Goal: Navigation & Orientation: Find specific page/section

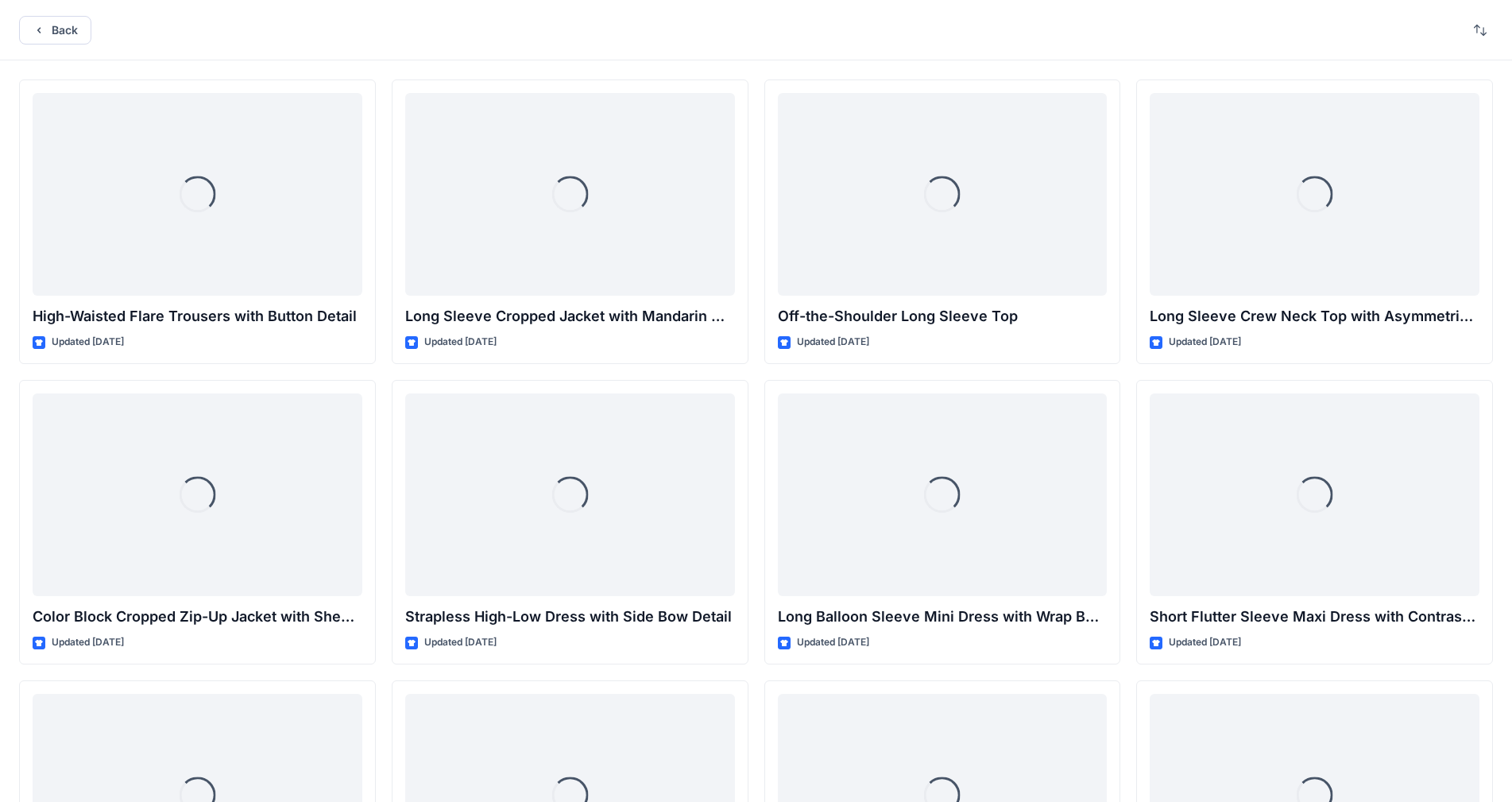
scroll to position [11950, 0]
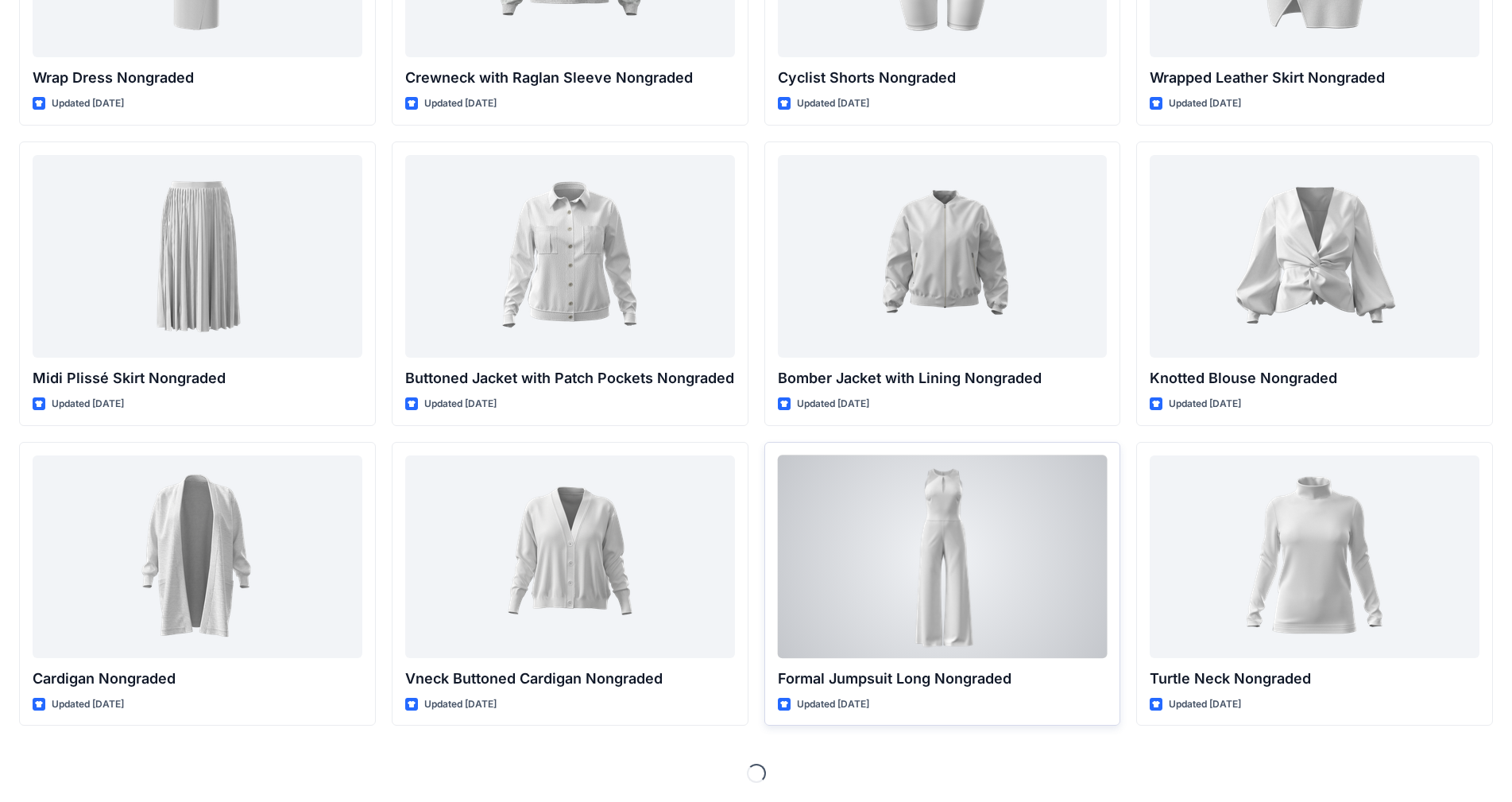
click at [1010, 534] on div at bounding box center [943, 556] width 330 height 203
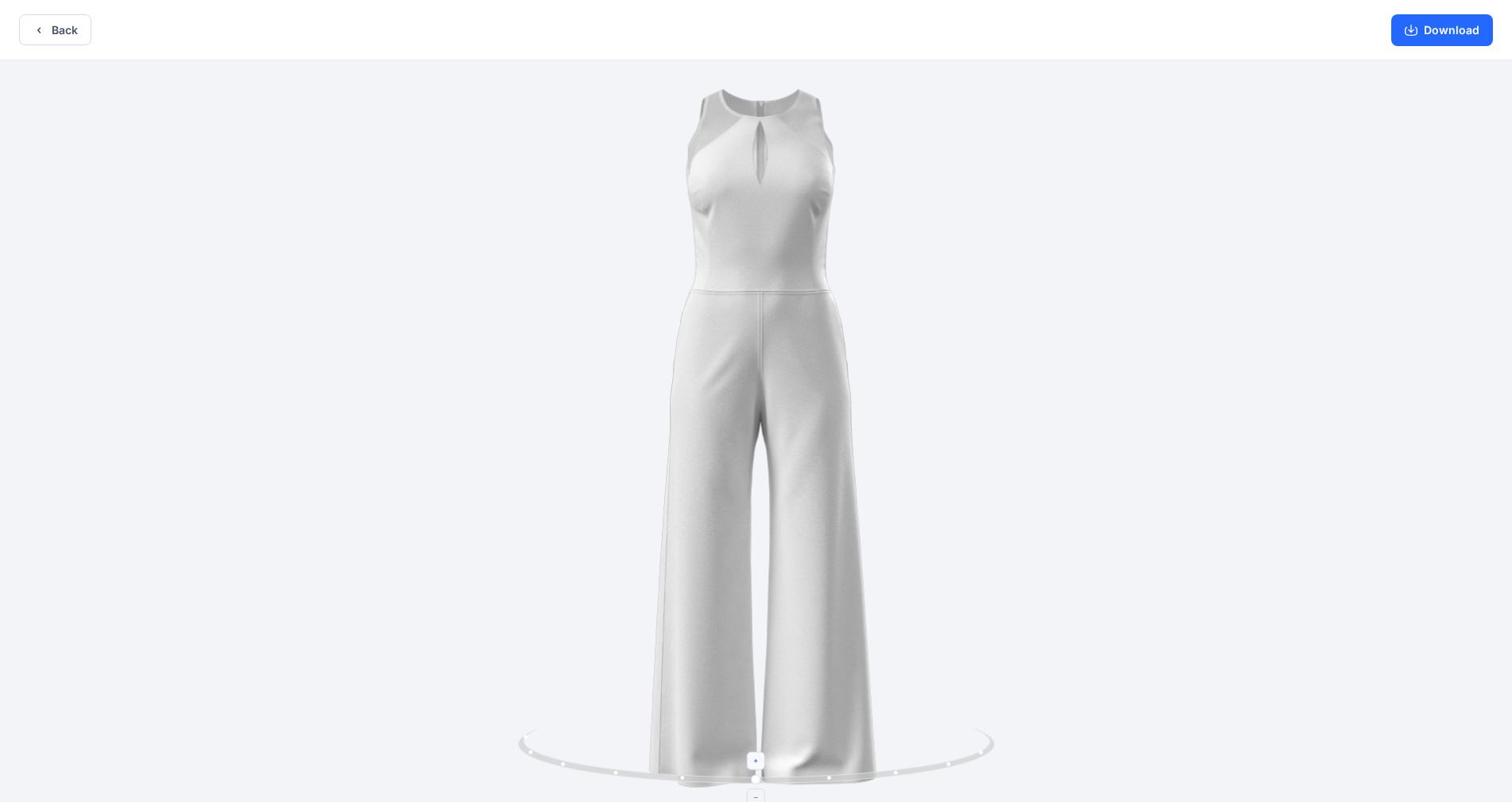
click at [754, 759] on icon at bounding box center [756, 761] width 10 height 10
drag, startPoint x: 754, startPoint y: 761, endPoint x: 785, endPoint y: 662, distance: 103.7
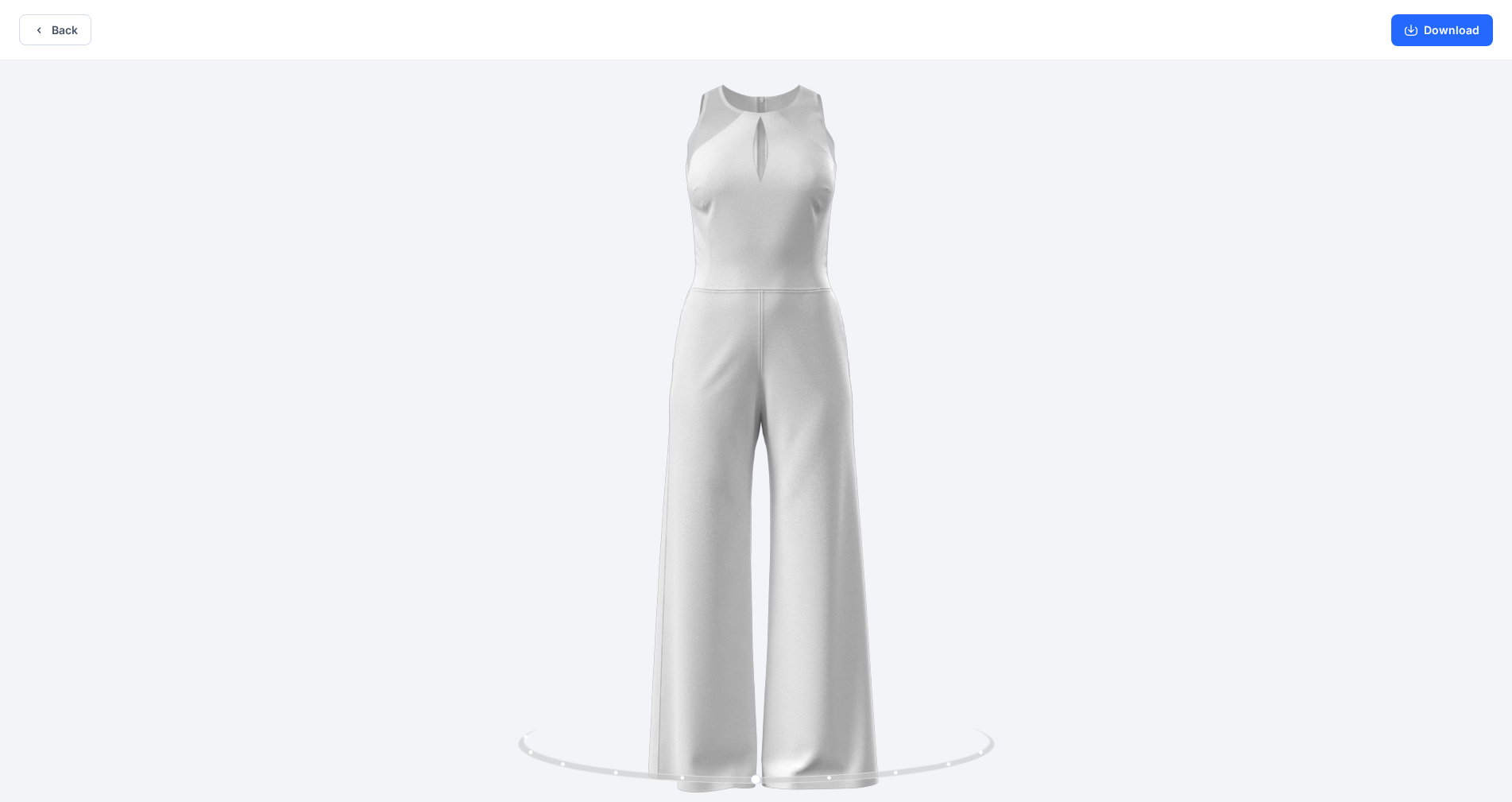
click at [785, 662] on div at bounding box center [756, 433] width 1512 height 744
drag, startPoint x: 743, startPoint y: 766, endPoint x: 751, endPoint y: 761, distance: 9.4
click at [744, 765] on icon at bounding box center [759, 758] width 481 height 59
click at [752, 761] on foreignobject at bounding box center [758, 761] width 18 height 18
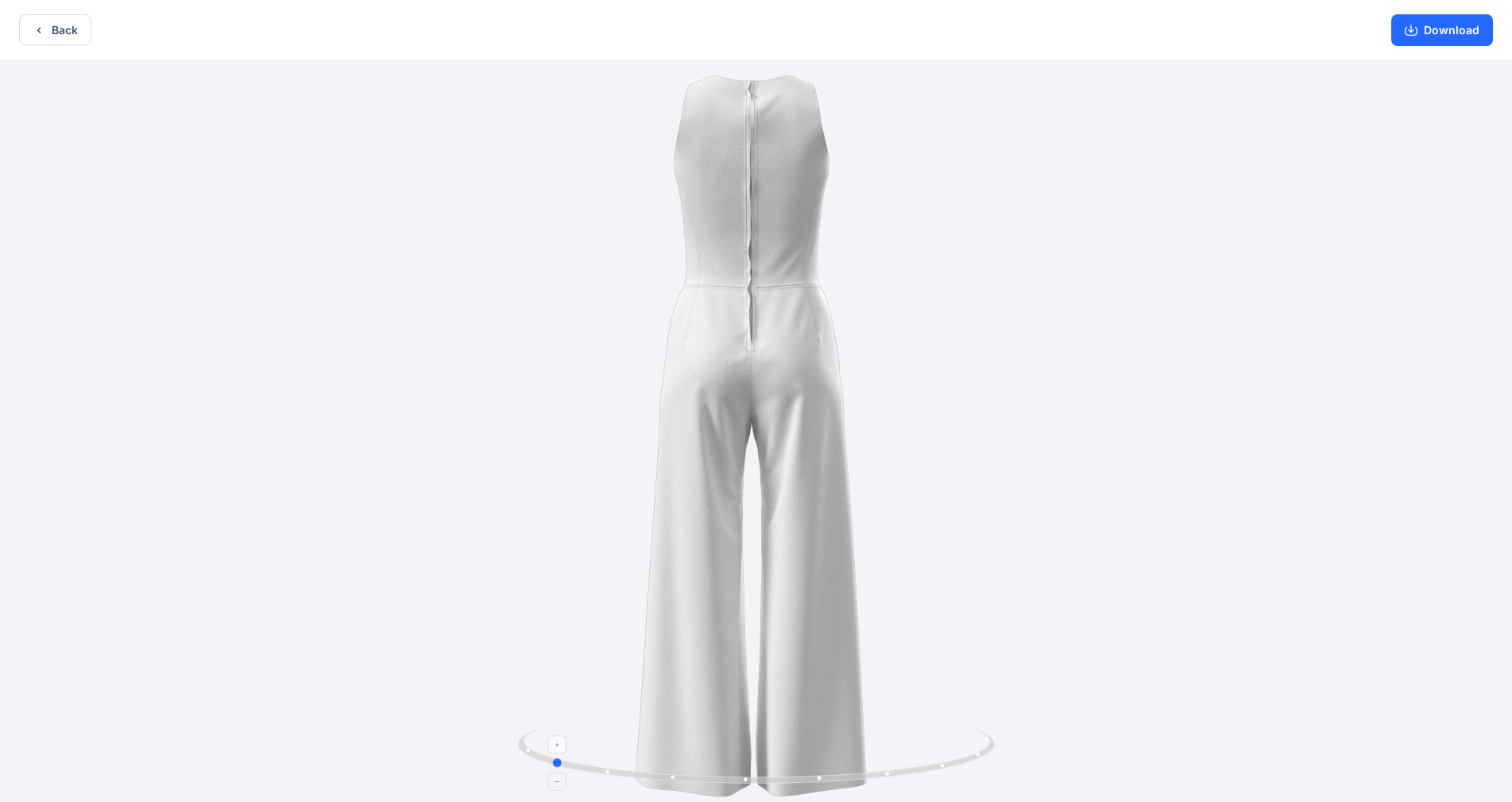
drag, startPoint x: 777, startPoint y: 778, endPoint x: 569, endPoint y: 745, distance: 210.6
click at [569, 745] on icon at bounding box center [759, 758] width 481 height 59
click at [46, 32] on button "Back" at bounding box center [55, 30] width 72 height 31
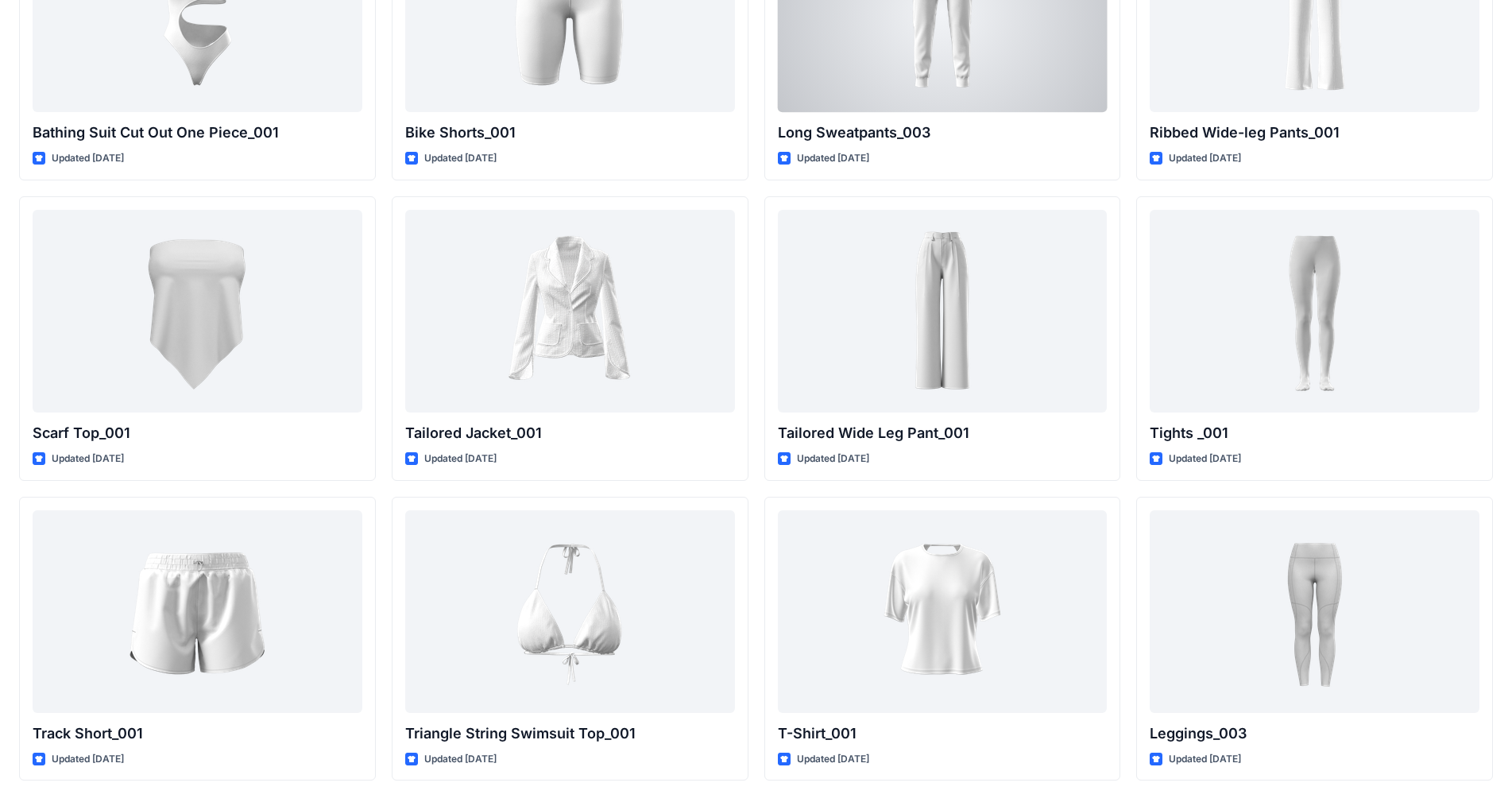
scroll to position [14626, 0]
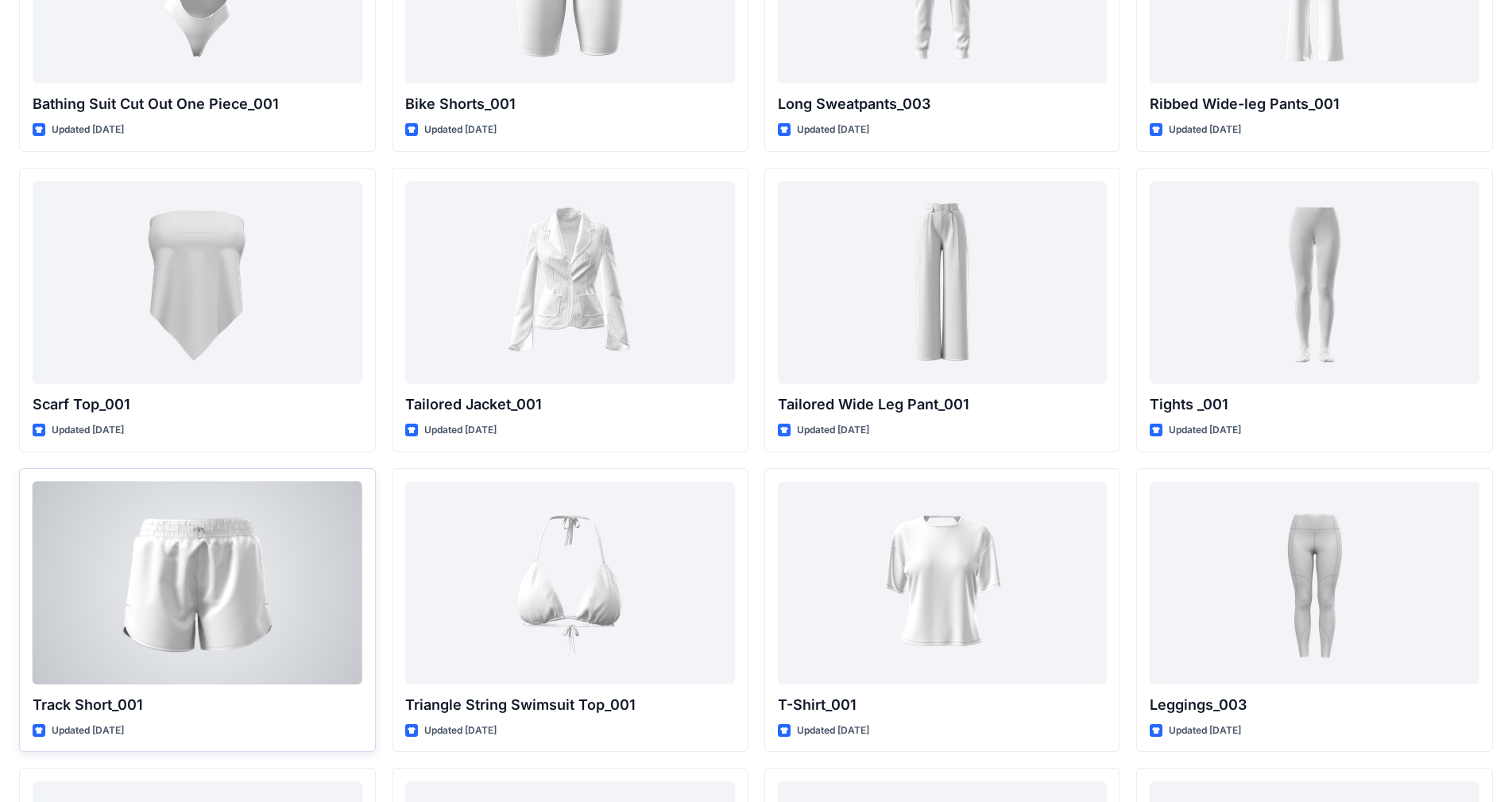
click at [239, 570] on div at bounding box center [197, 582] width 330 height 203
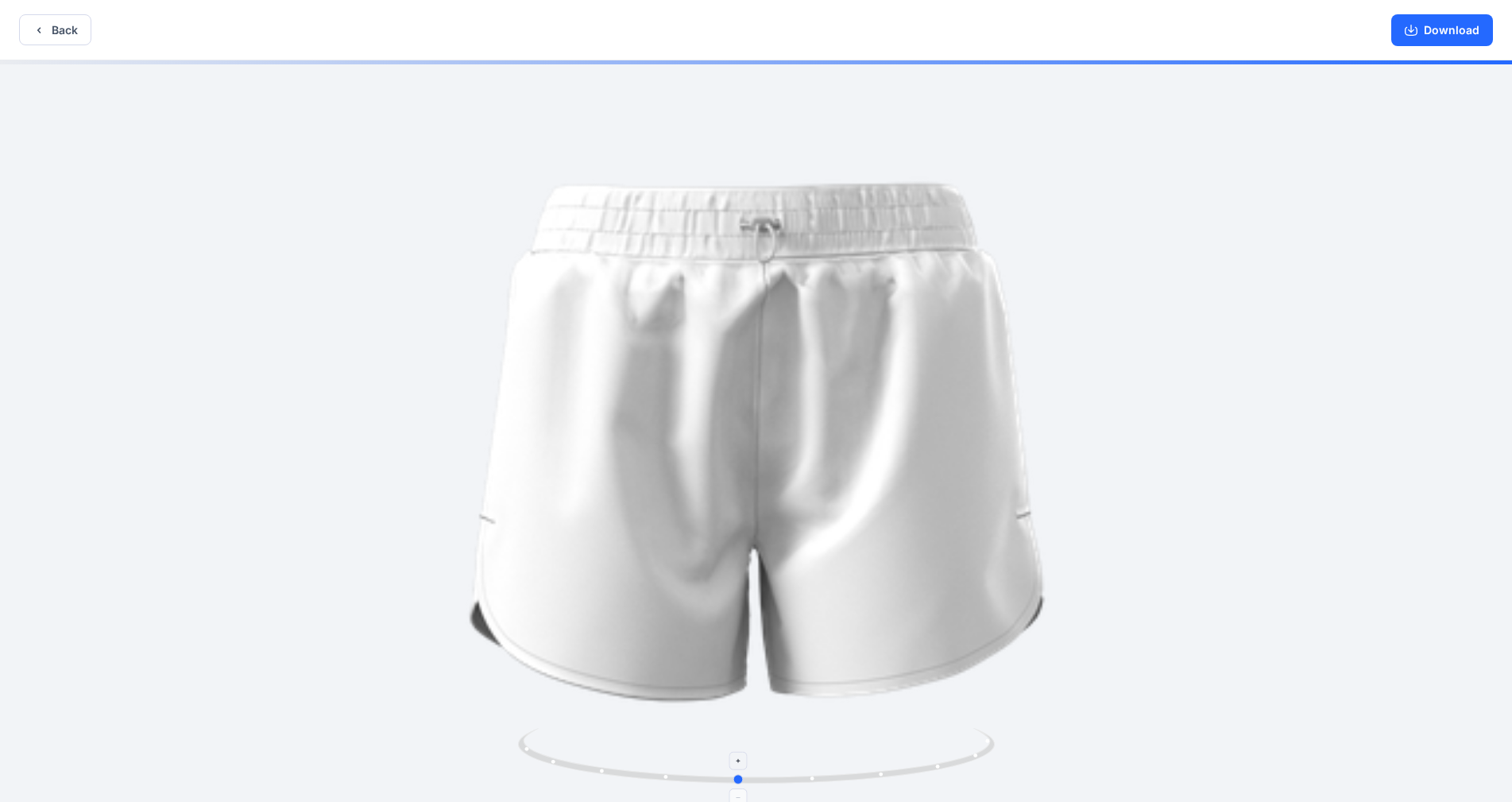
drag, startPoint x: 907, startPoint y: 770, endPoint x: 873, endPoint y: 771, distance: 34.0
click at [878, 771] on icon at bounding box center [759, 758] width 481 height 59
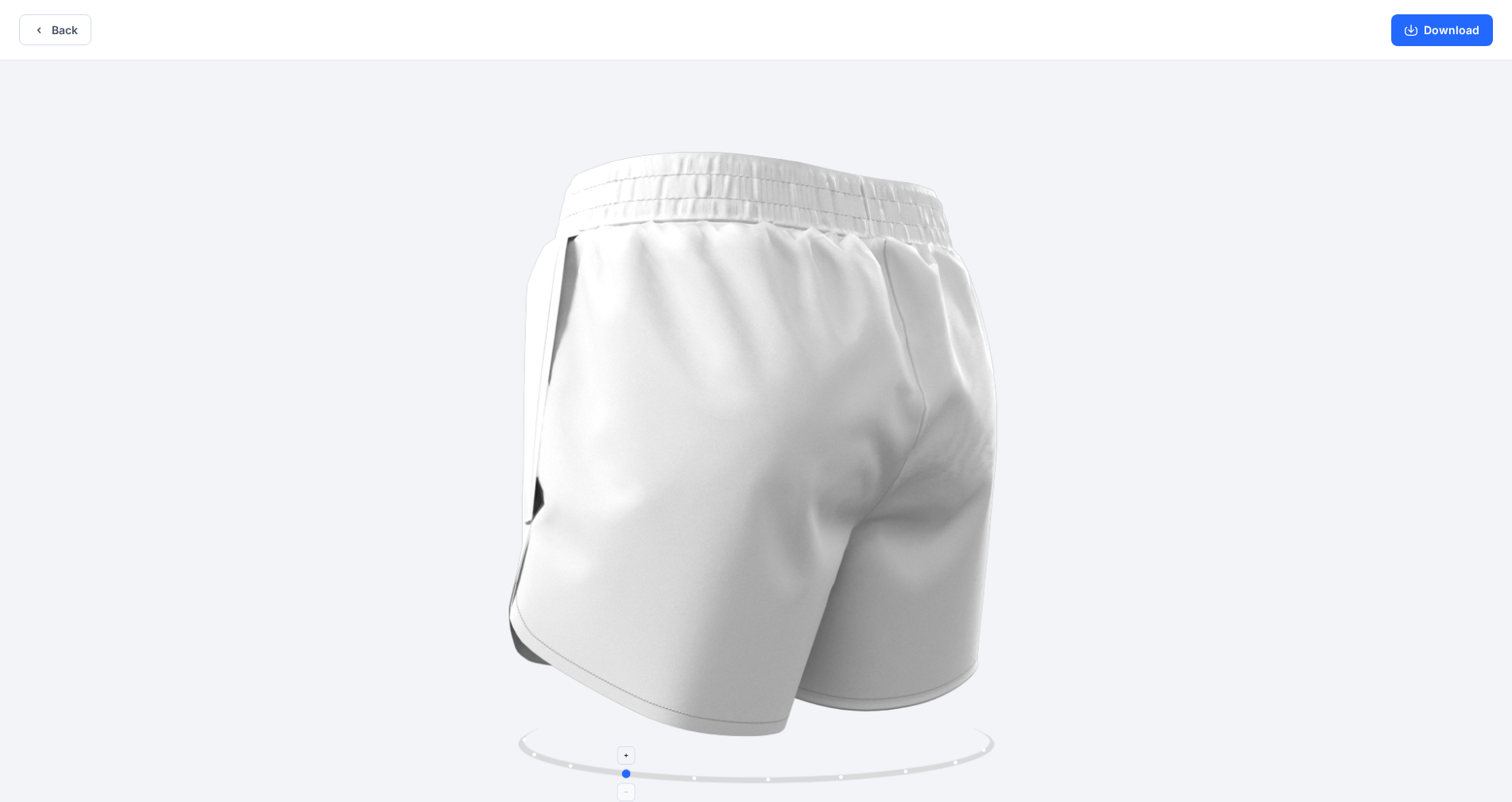
drag, startPoint x: 817, startPoint y: 784, endPoint x: 728, endPoint y: 780, distance: 89.1
click at [728, 780] on icon at bounding box center [759, 758] width 481 height 59
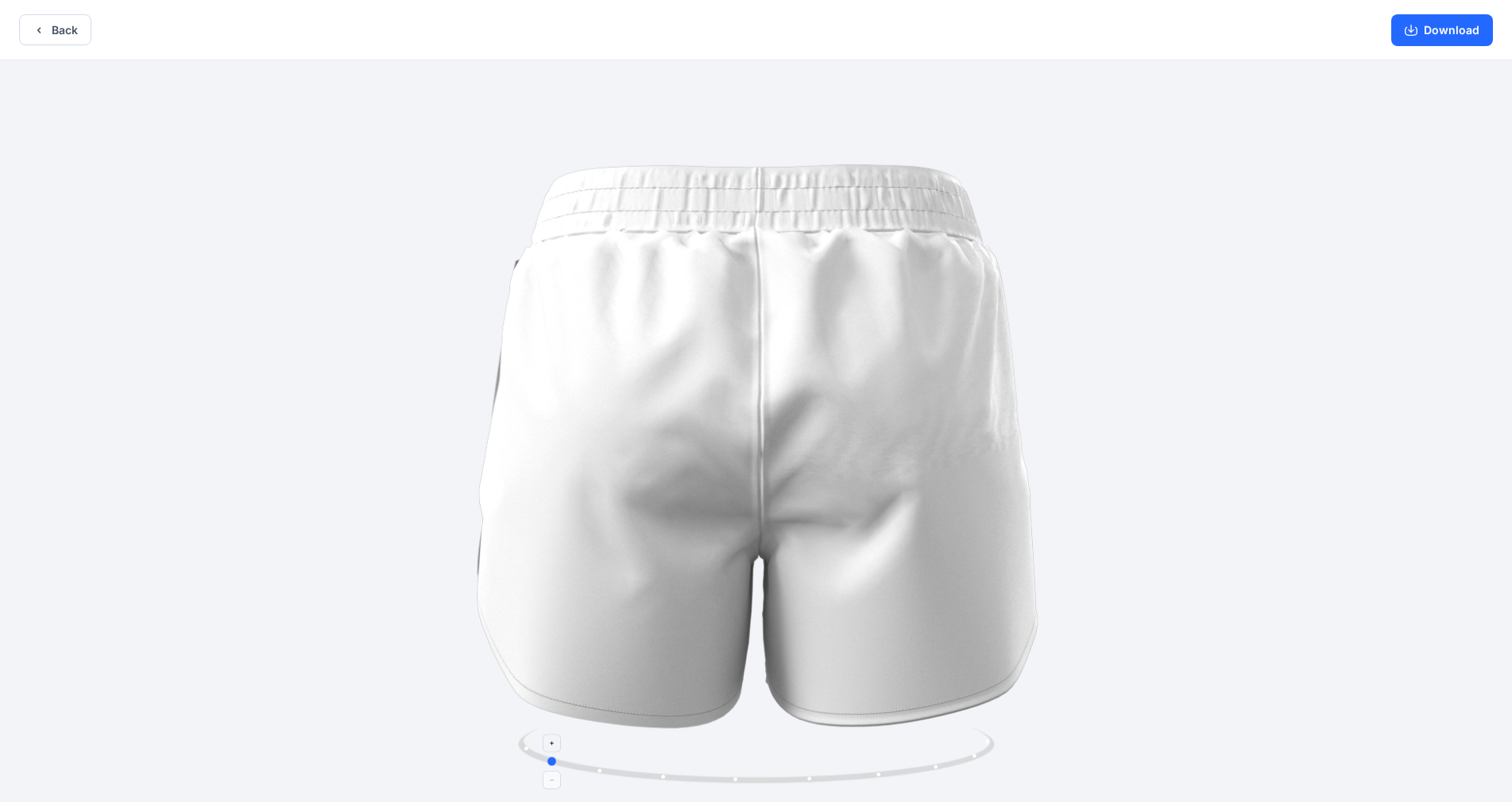
drag, startPoint x: 728, startPoint y: 780, endPoint x: 650, endPoint y: 770, distance: 78.6
click at [650, 770] on icon at bounding box center [759, 758] width 481 height 59
click at [32, 23] on icon "button" at bounding box center [39, 30] width 13 height 13
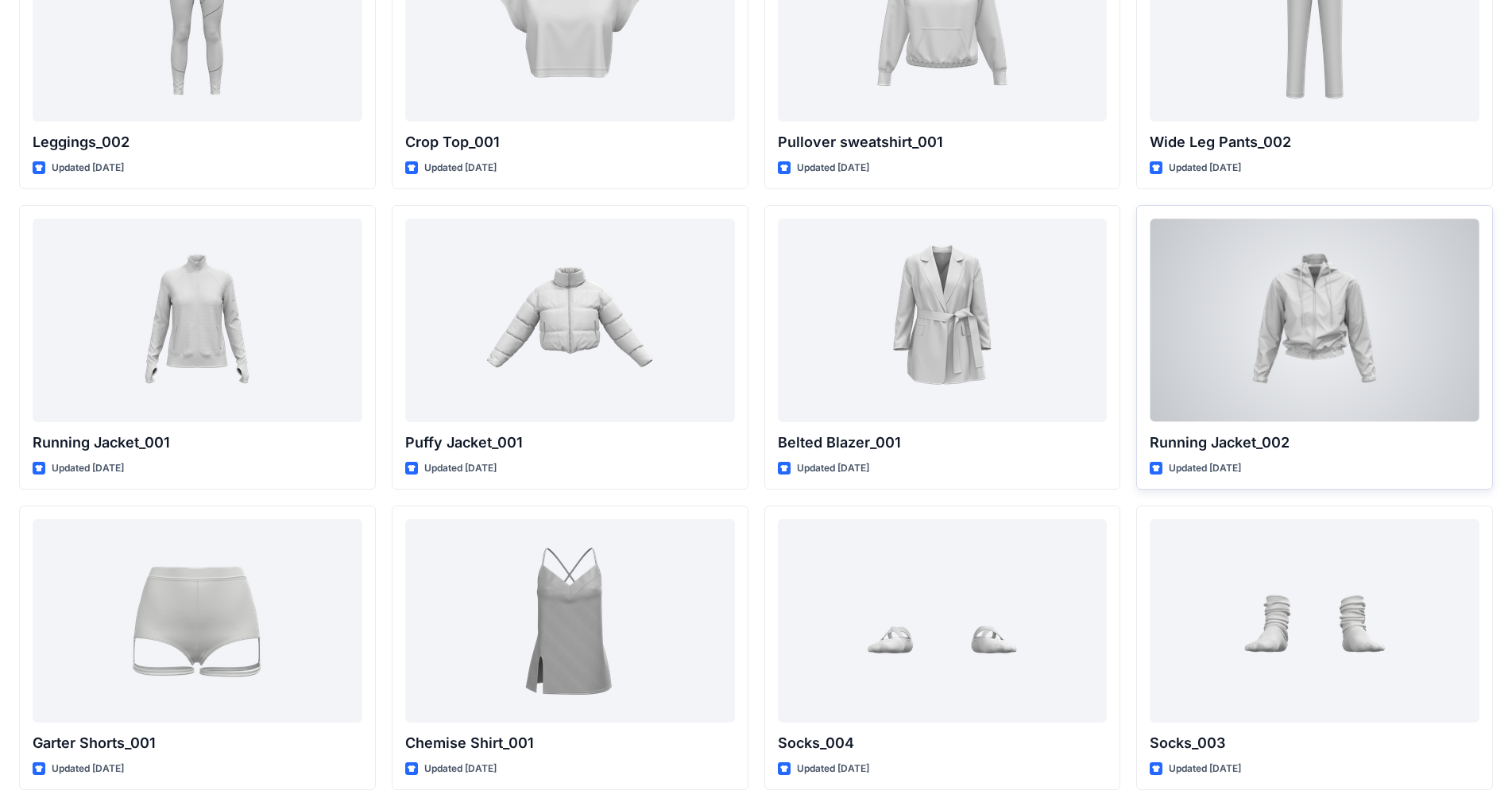
scroll to position [15553, 0]
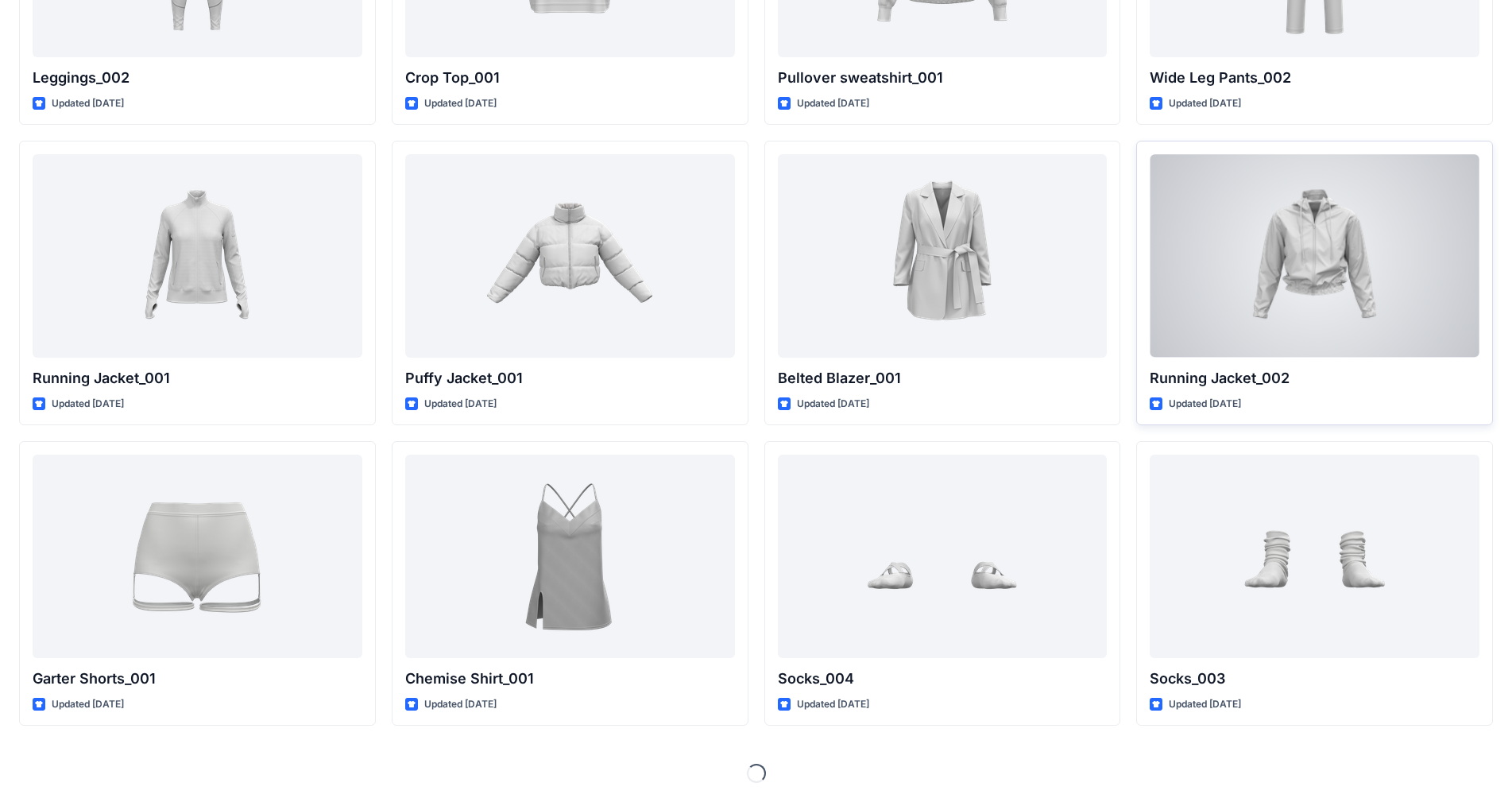
click at [1317, 259] on div at bounding box center [1315, 255] width 330 height 203
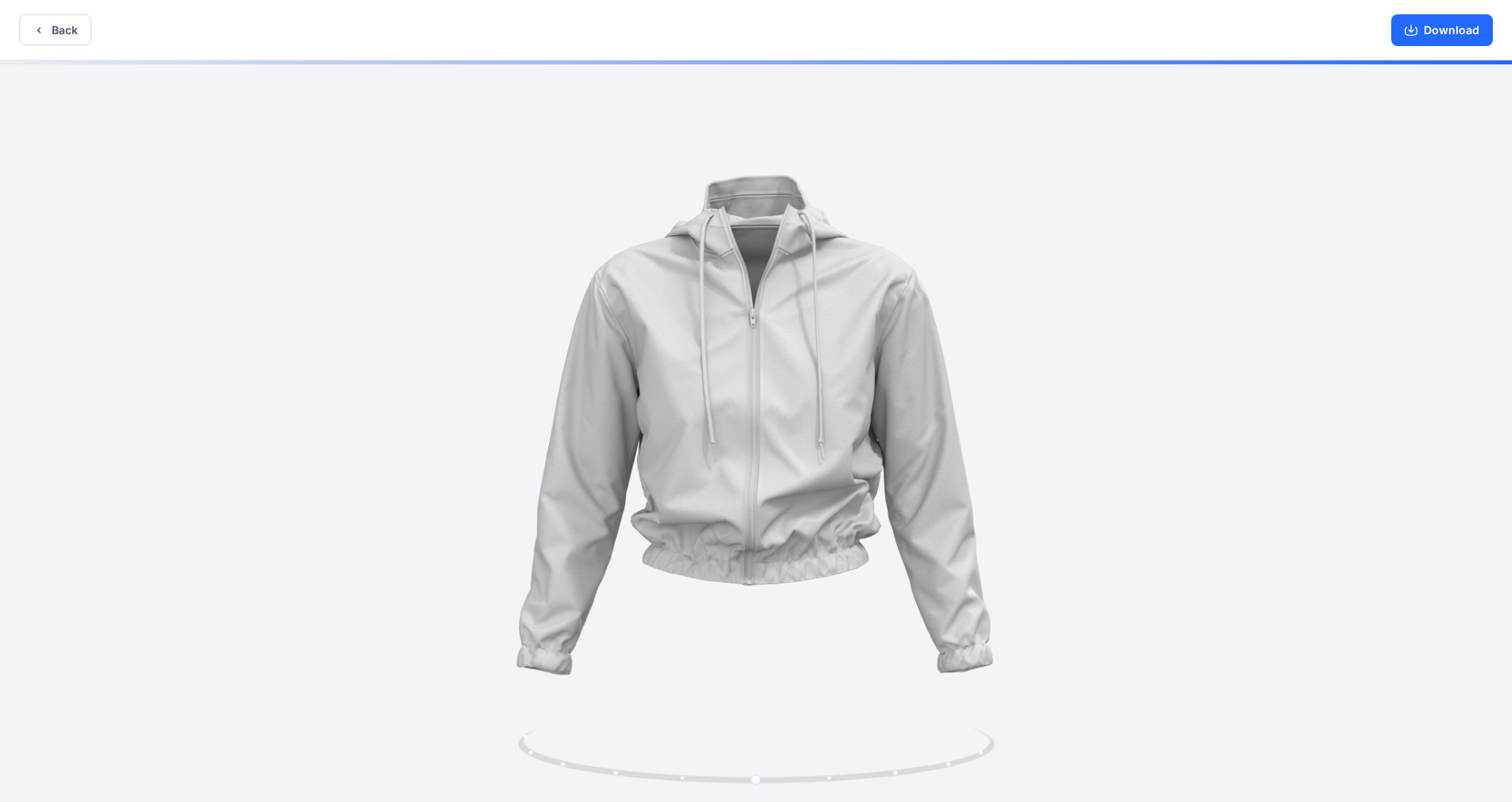
click at [781, 479] on div at bounding box center [756, 433] width 1512 height 744
click at [49, 18] on button "Back" at bounding box center [55, 30] width 72 height 31
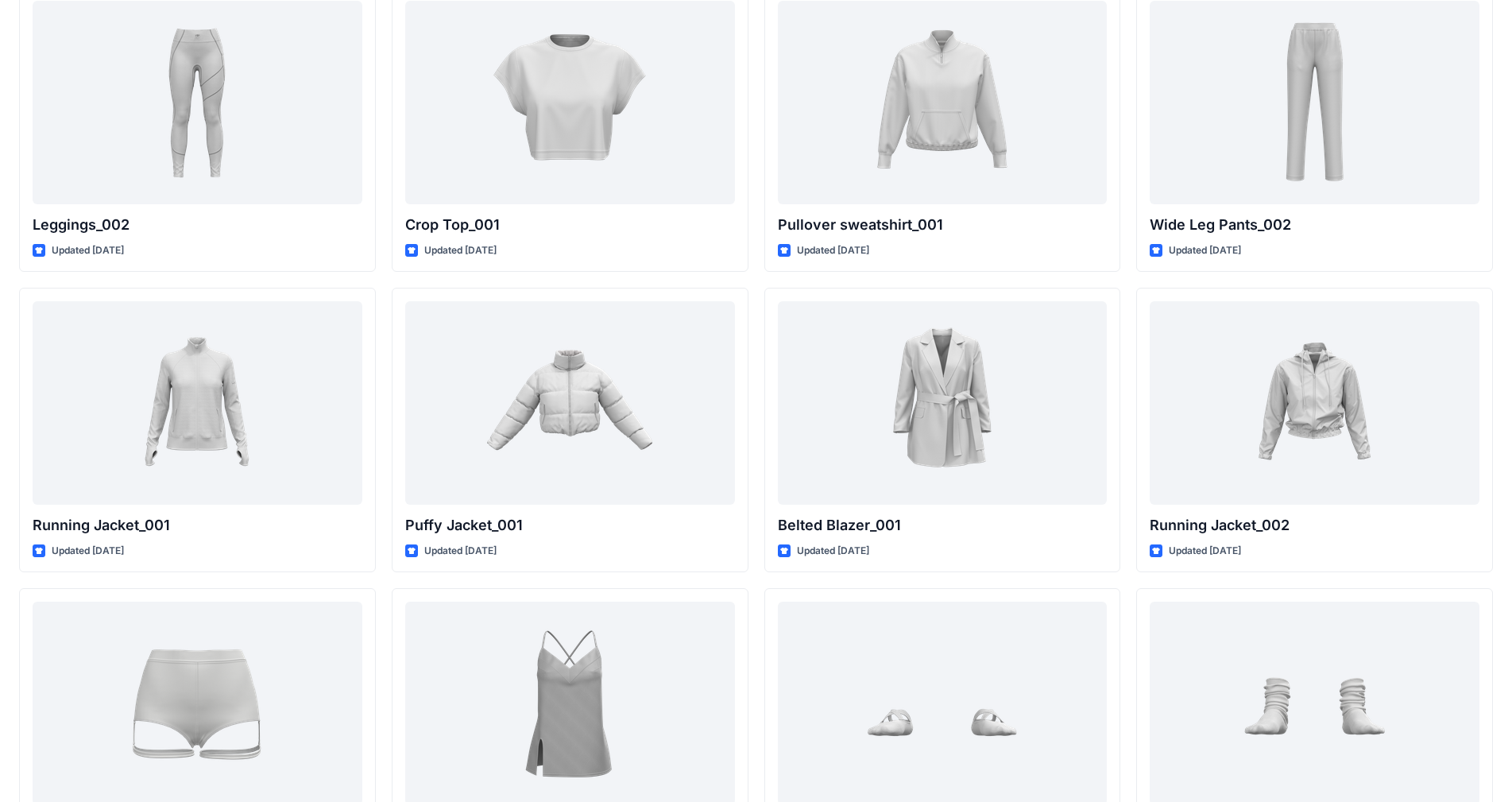
scroll to position [15553, 0]
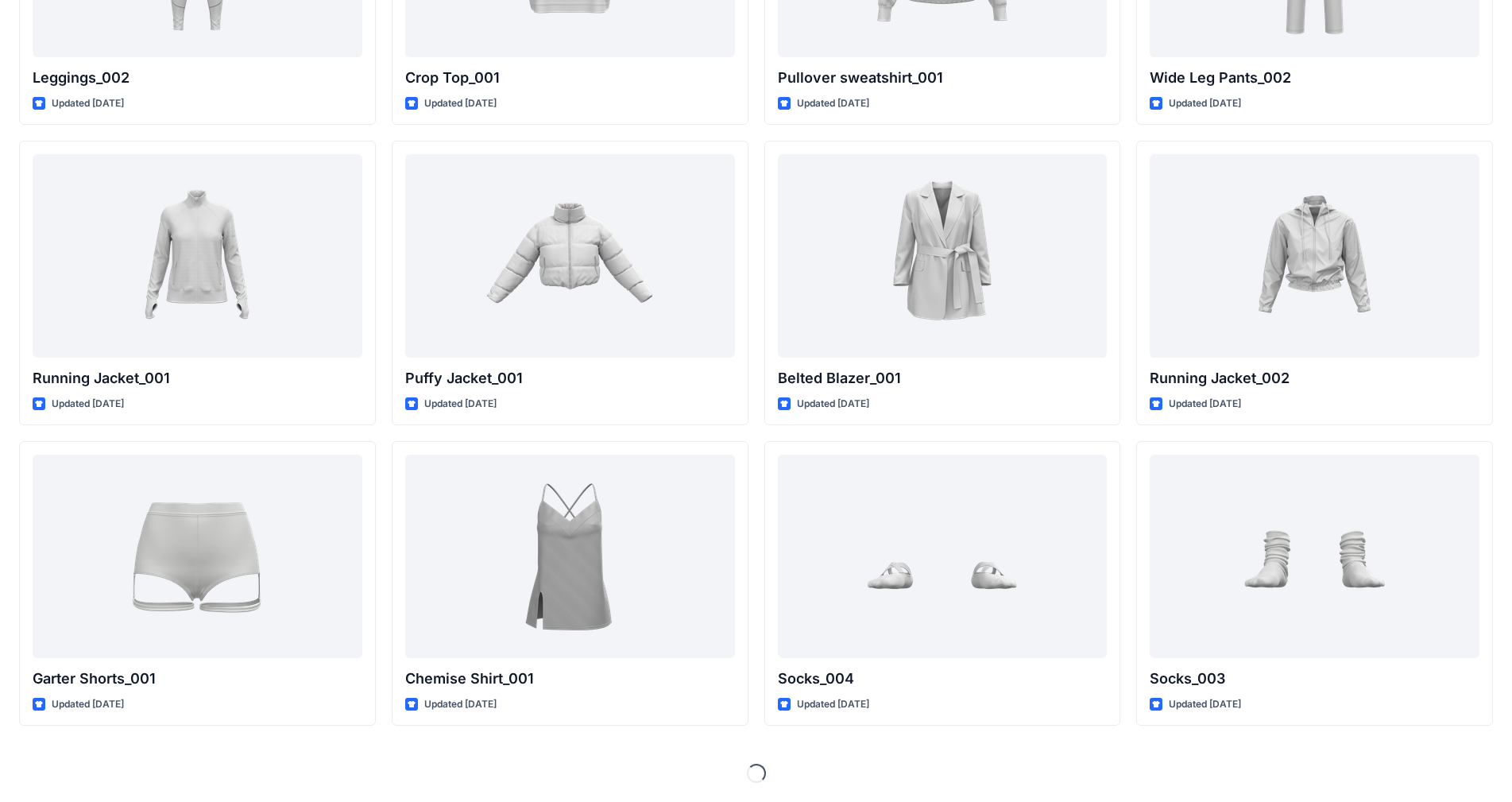
click at [1490, 766] on div "Loading..." at bounding box center [756, 772] width 1474 height 19
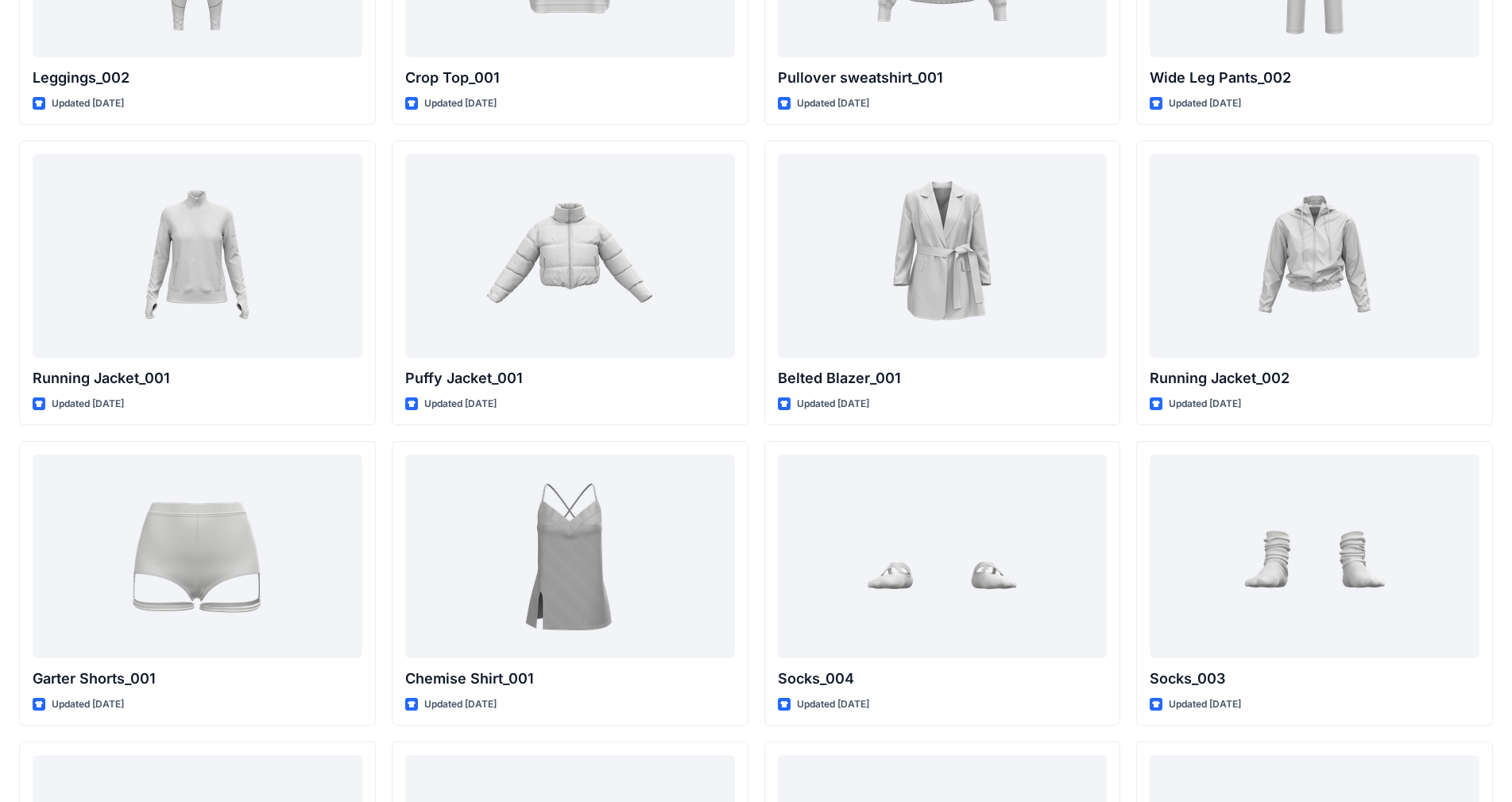
scroll to position [0, 0]
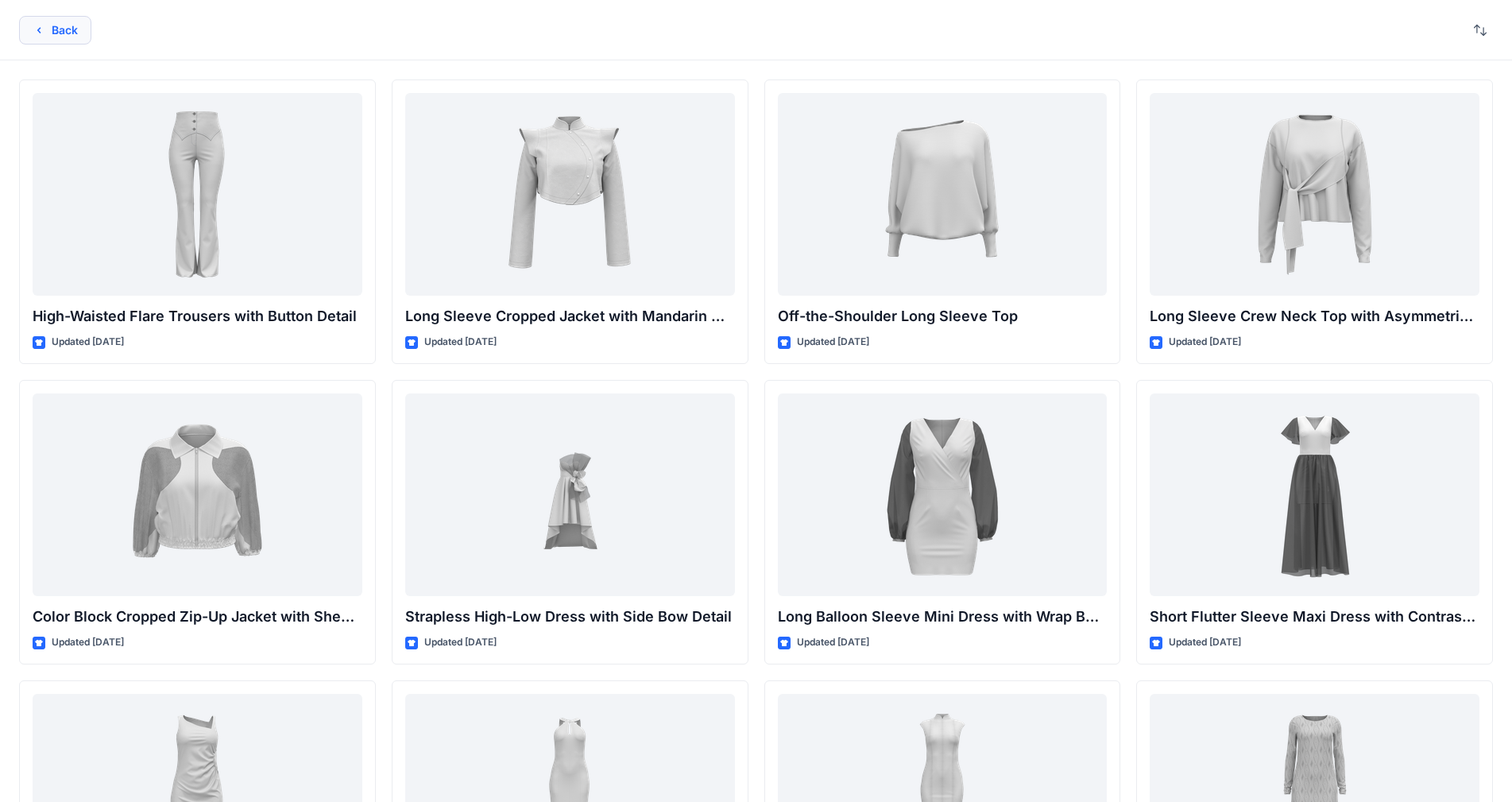
click at [50, 31] on button "Back" at bounding box center [55, 31] width 72 height 29
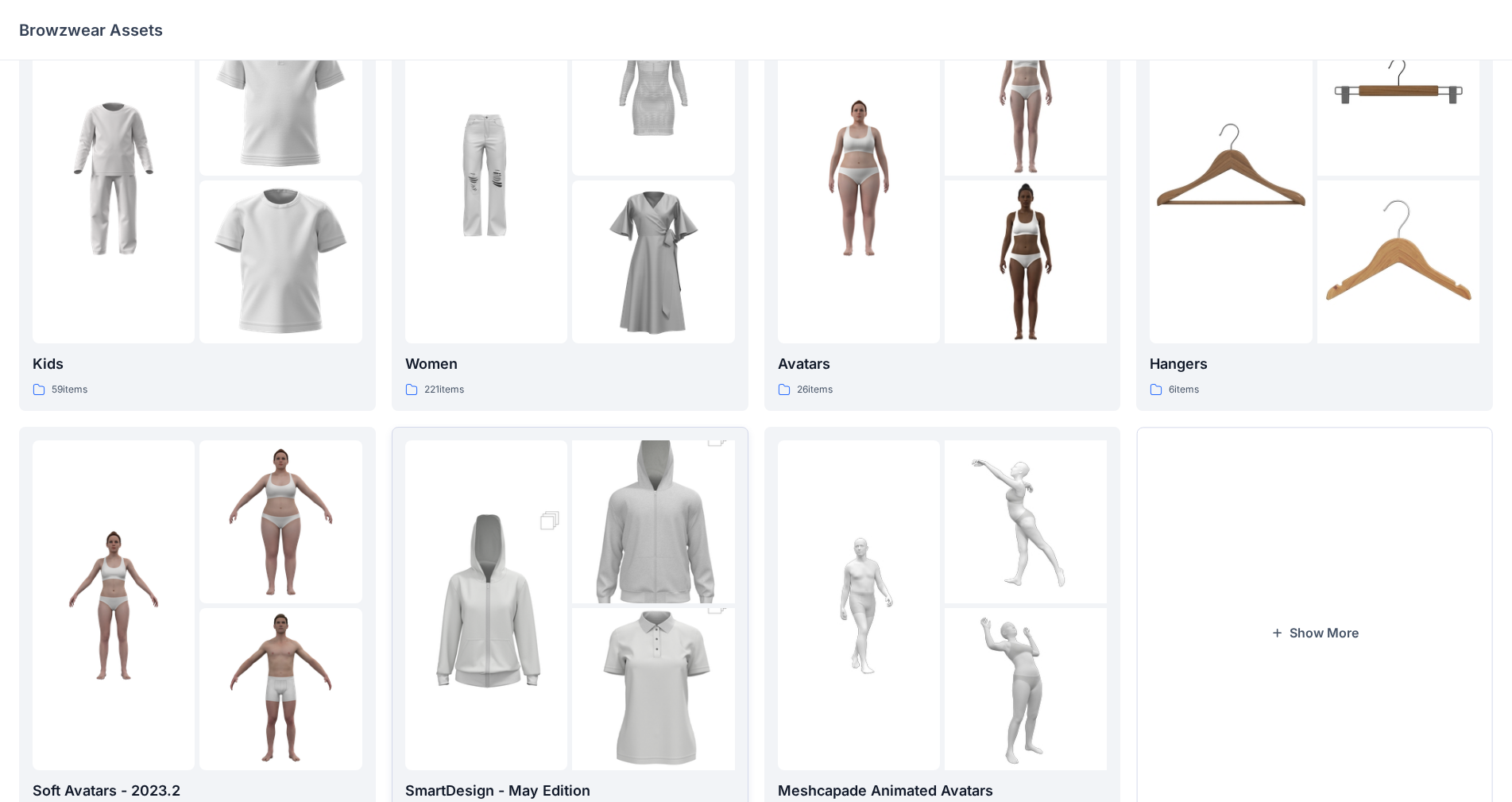
scroll to position [159, 0]
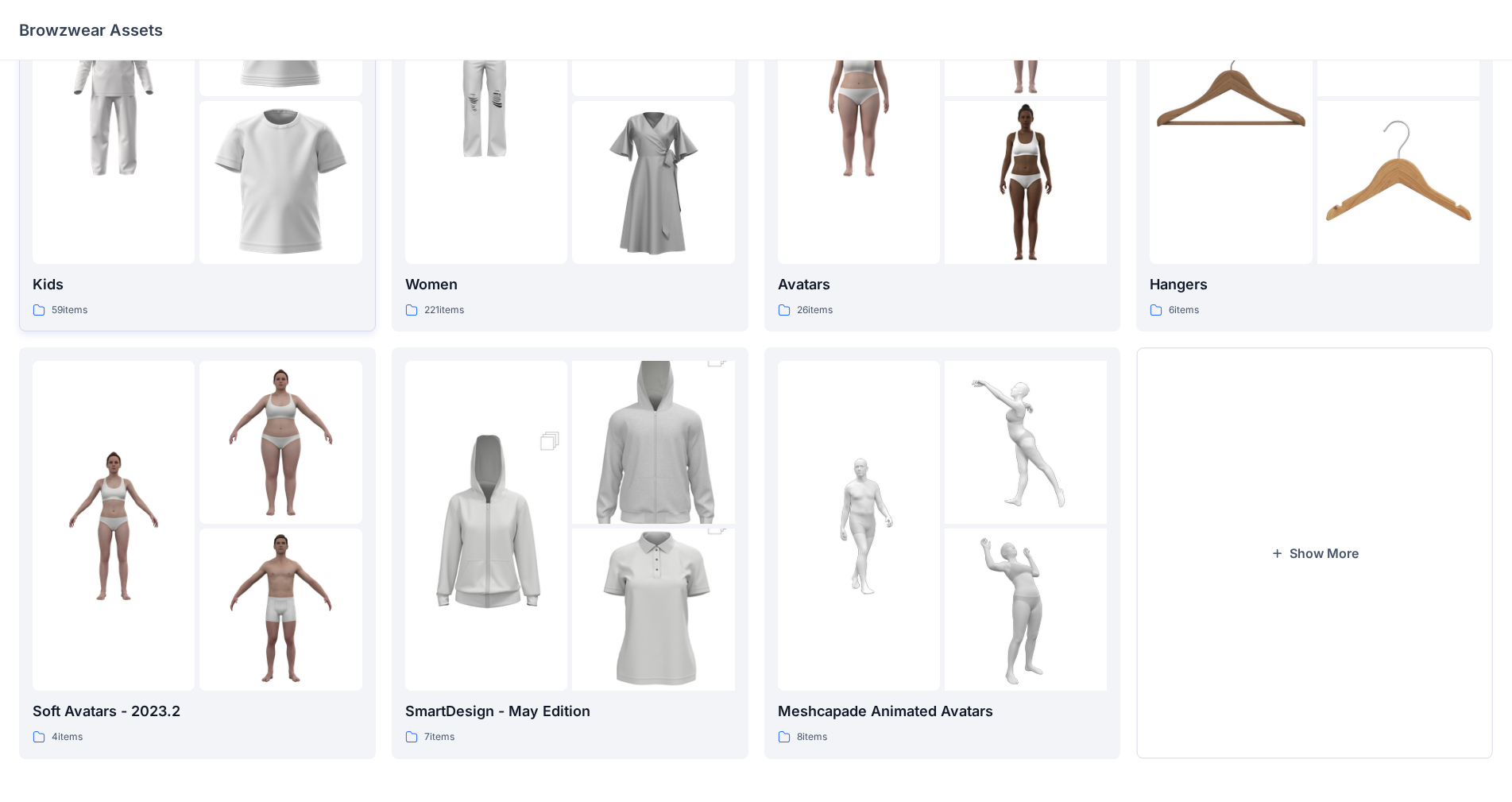
click at [162, 178] on img at bounding box center [114, 98] width 162 height 162
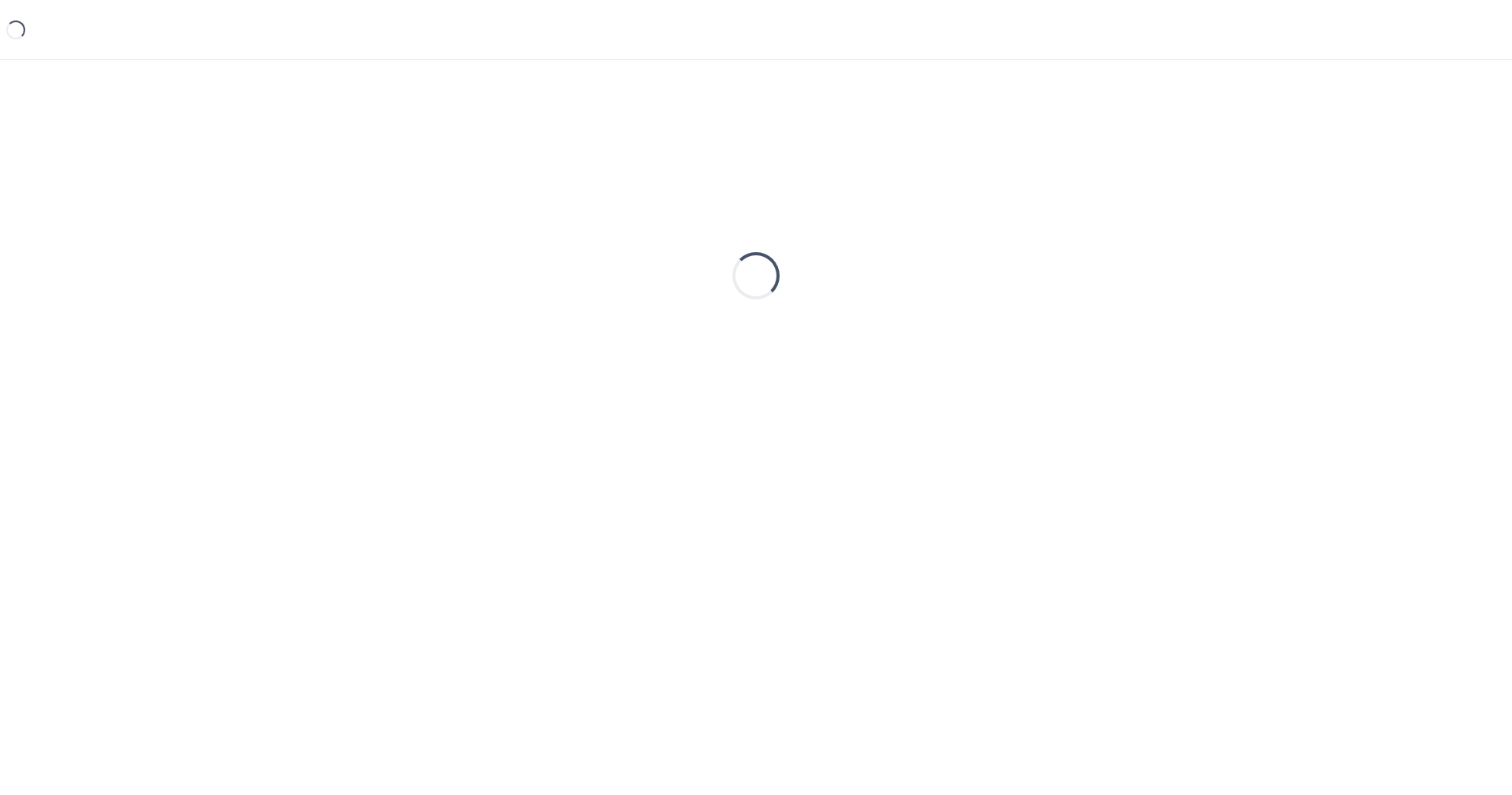
click at [161, 176] on div "Loading..." at bounding box center [756, 275] width 1474 height 394
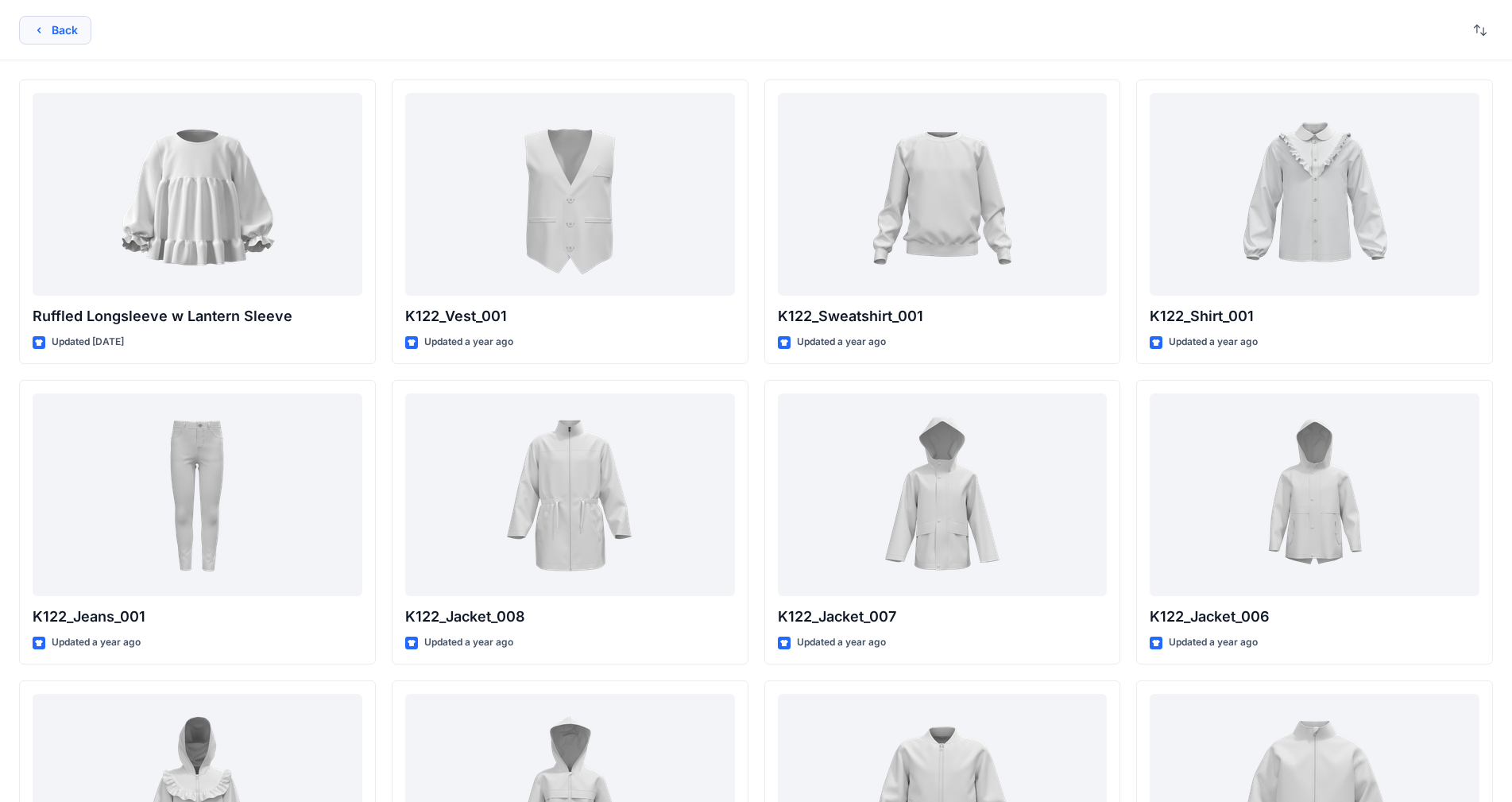
click at [46, 25] on button "Back" at bounding box center [55, 31] width 72 height 29
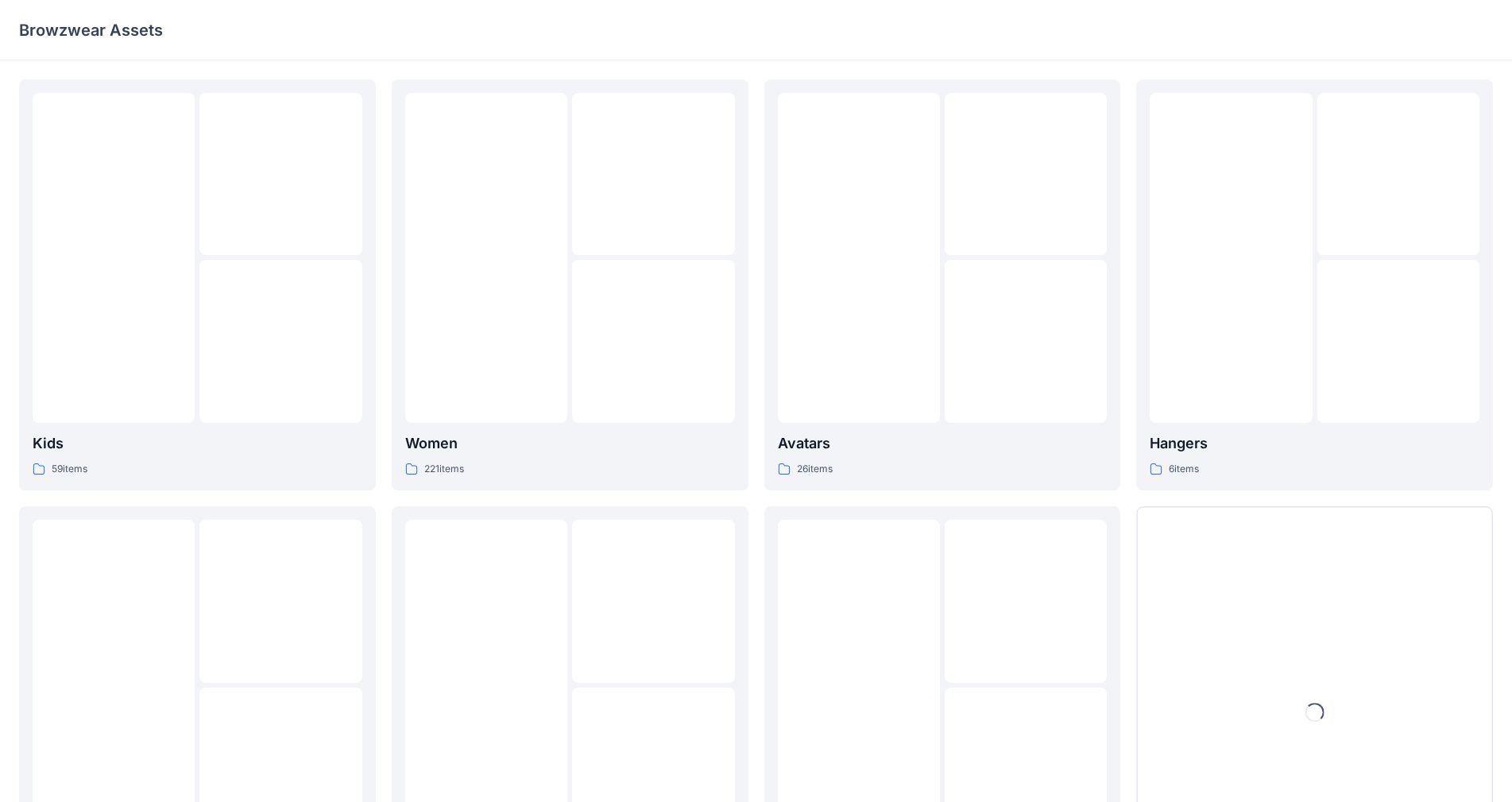
scroll to position [159, 0]
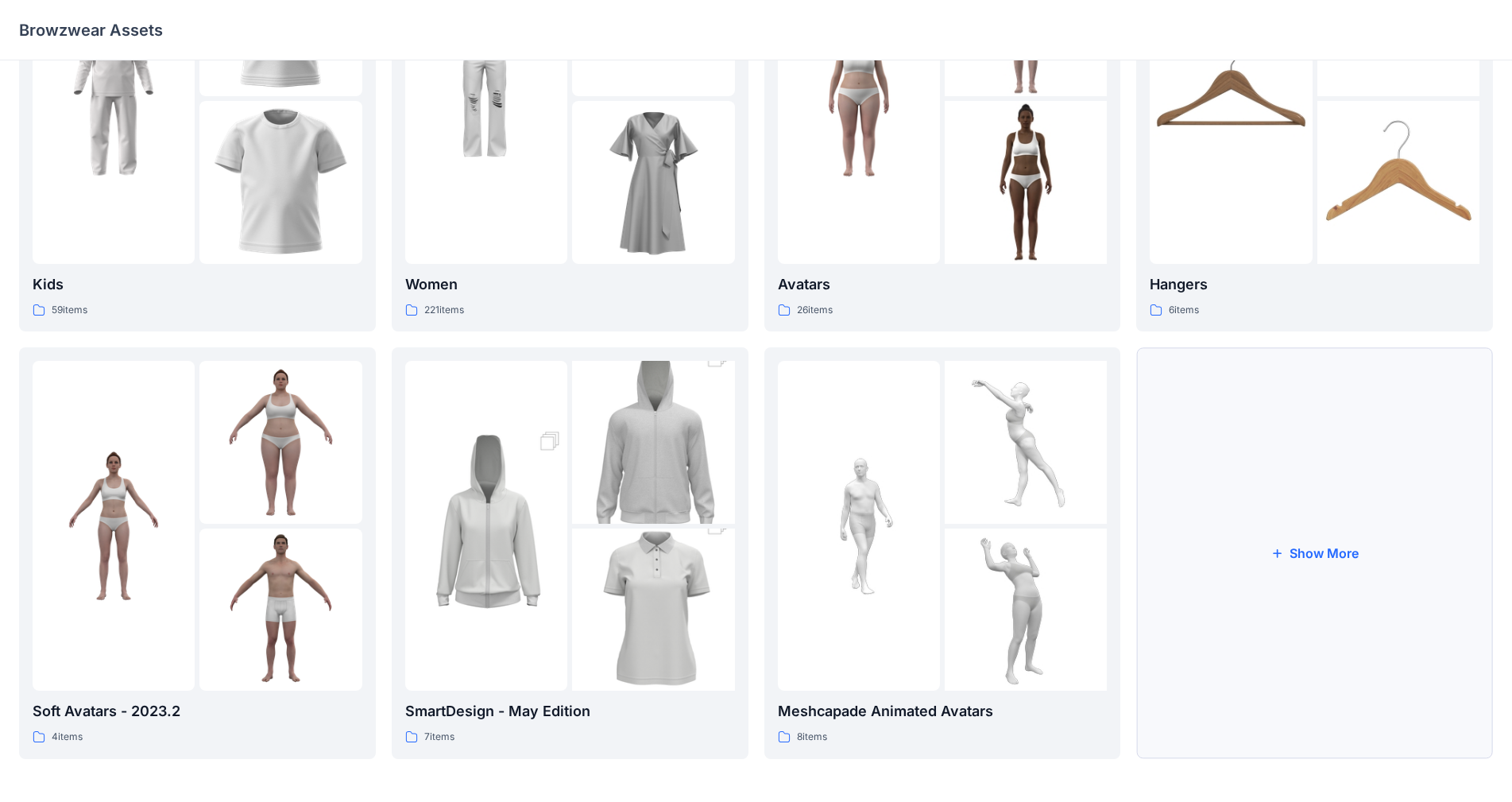
click at [1337, 561] on button "Show More" at bounding box center [1315, 552] width 357 height 411
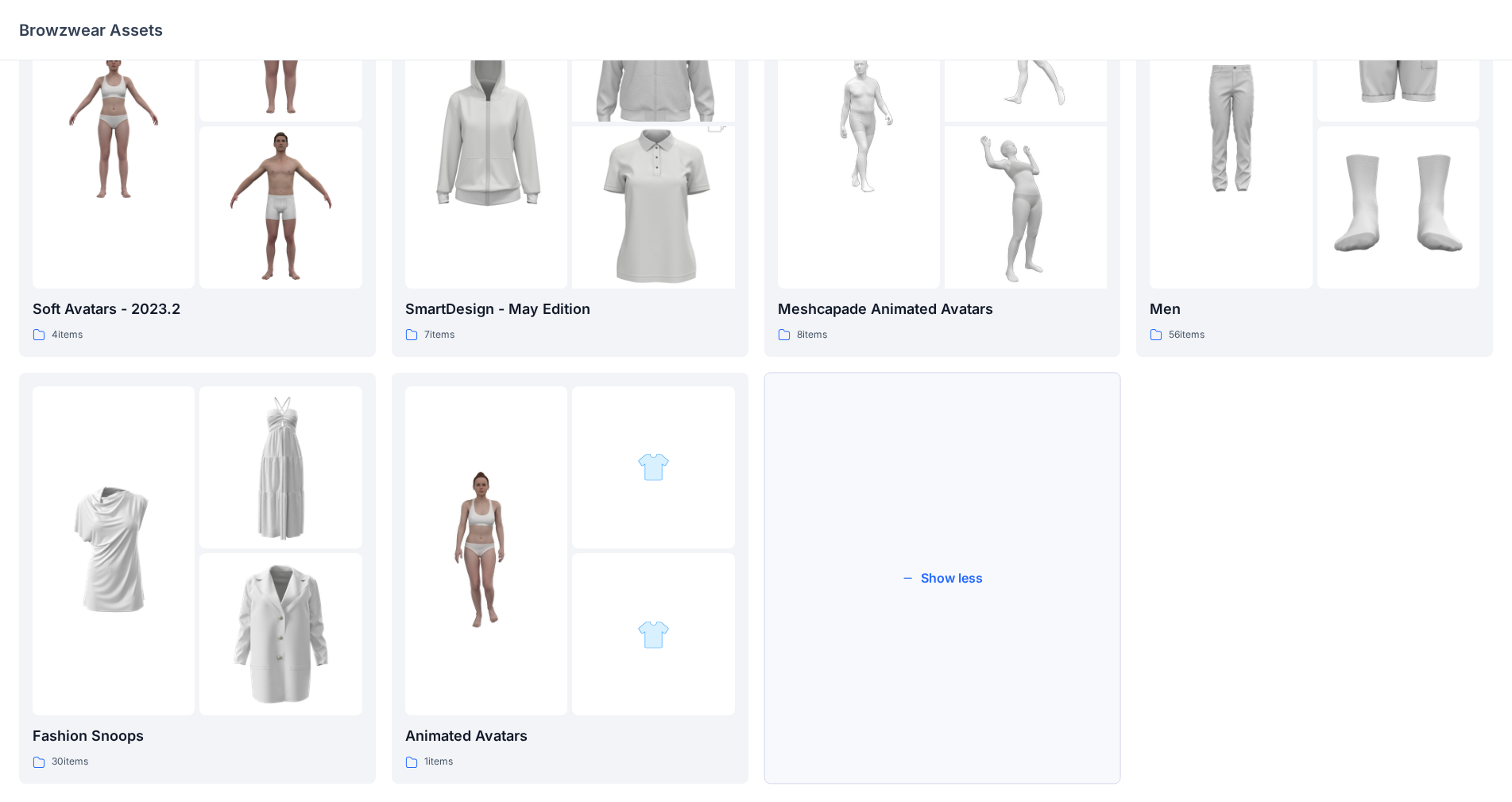
scroll to position [588, 0]
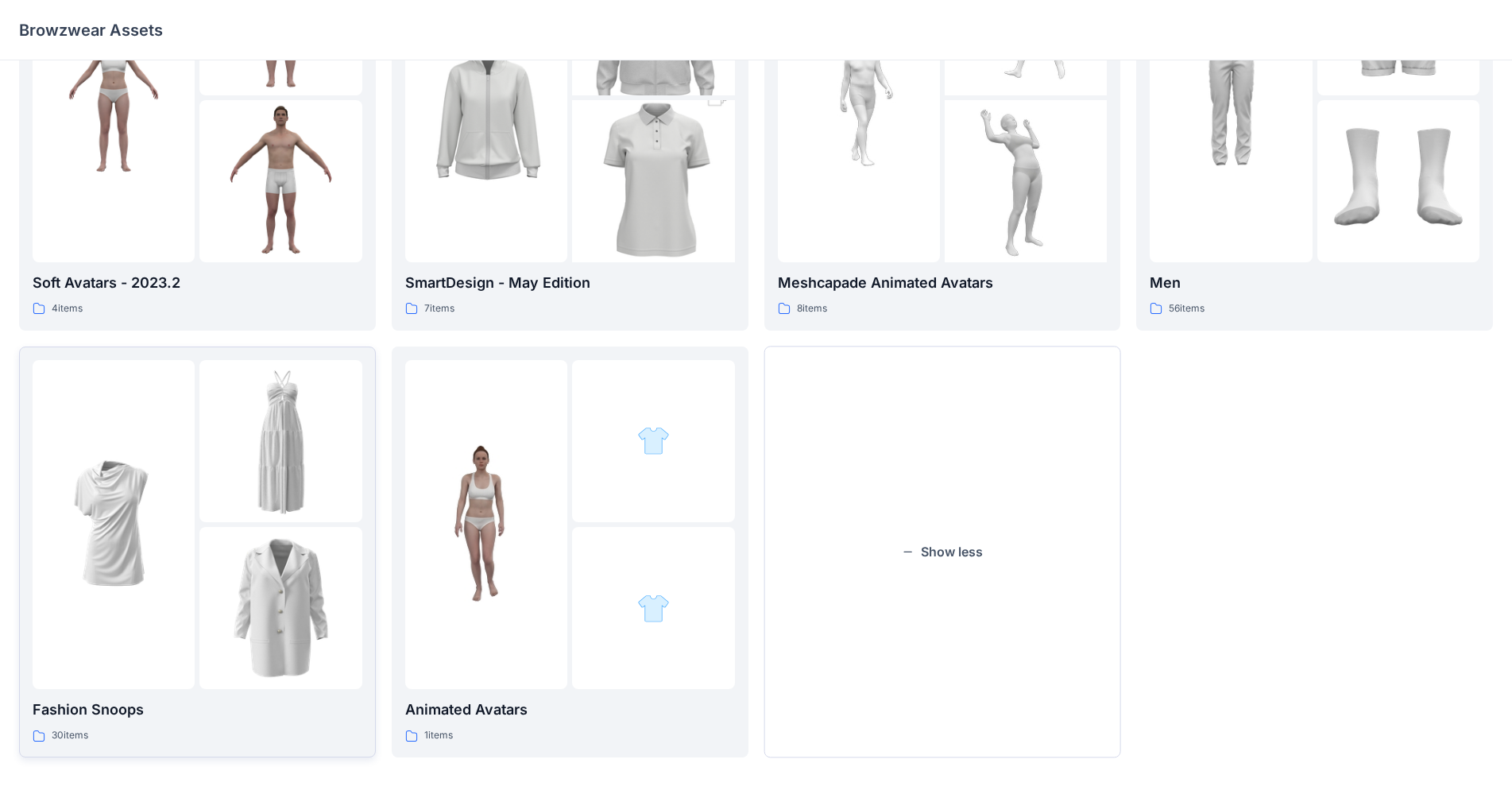
click at [227, 524] on div at bounding box center [280, 524] width 162 height 330
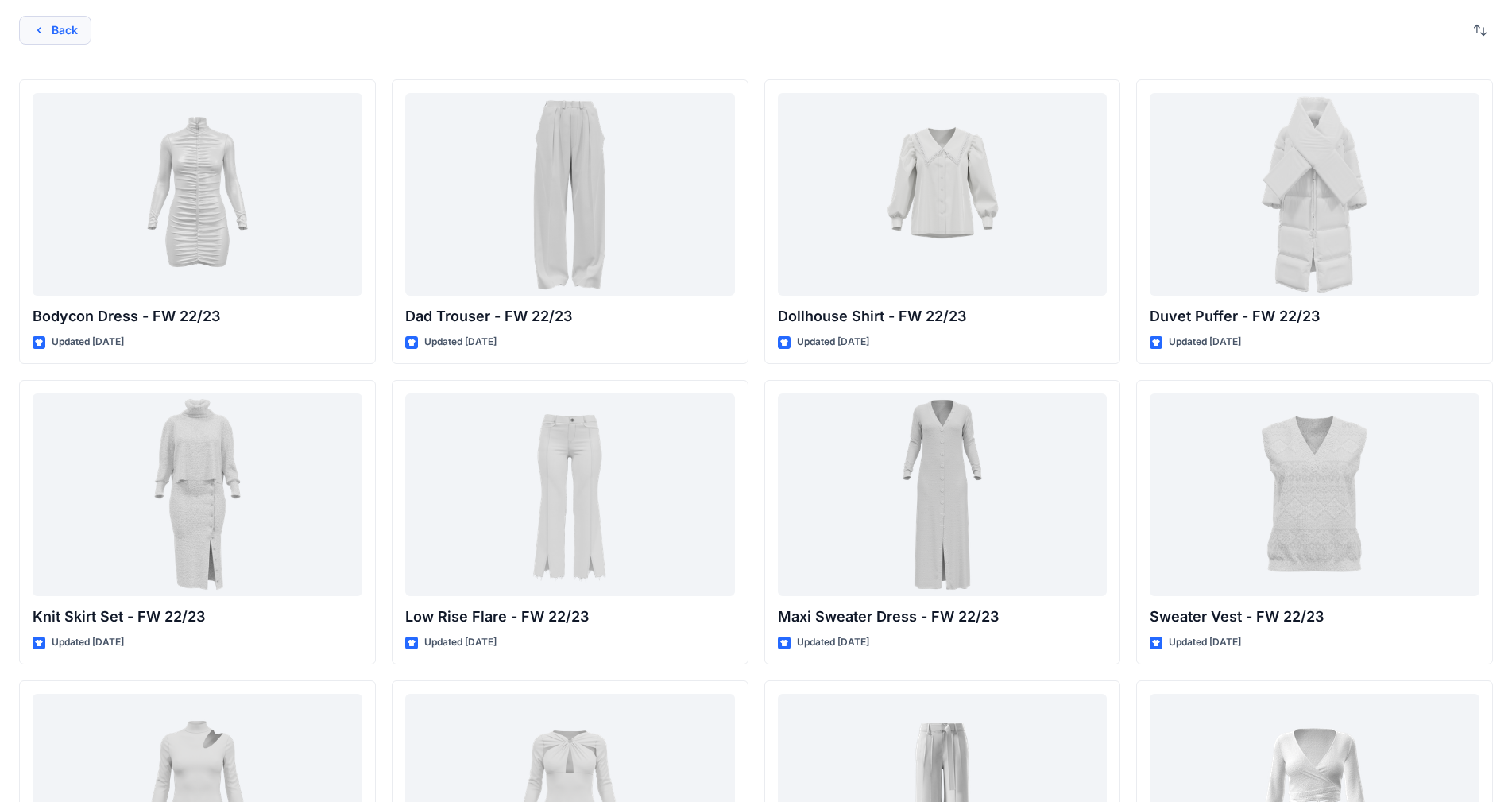
click at [55, 23] on button "Back" at bounding box center [55, 31] width 72 height 29
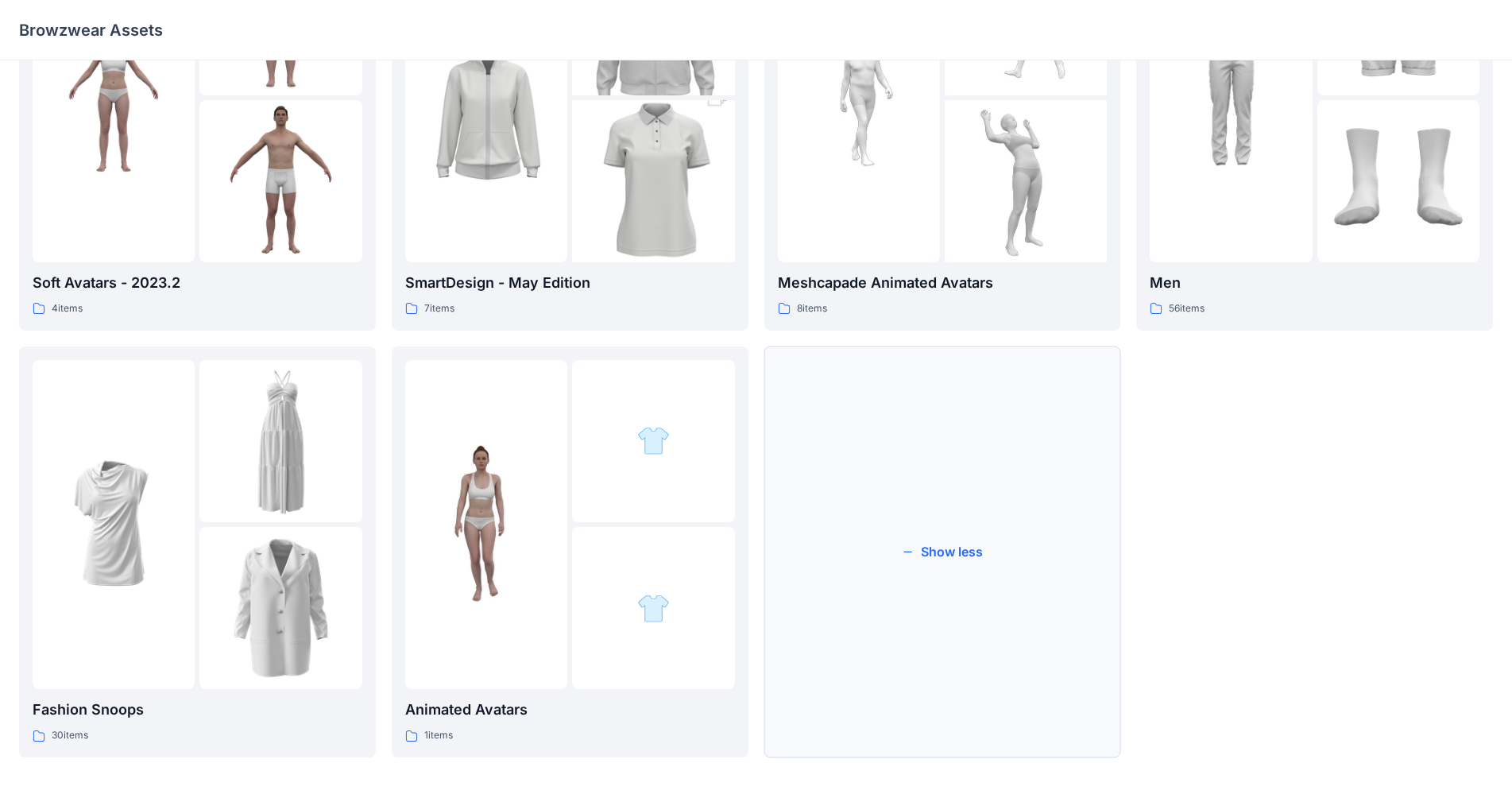
click at [1001, 545] on button "Show less" at bounding box center [943, 551] width 357 height 411
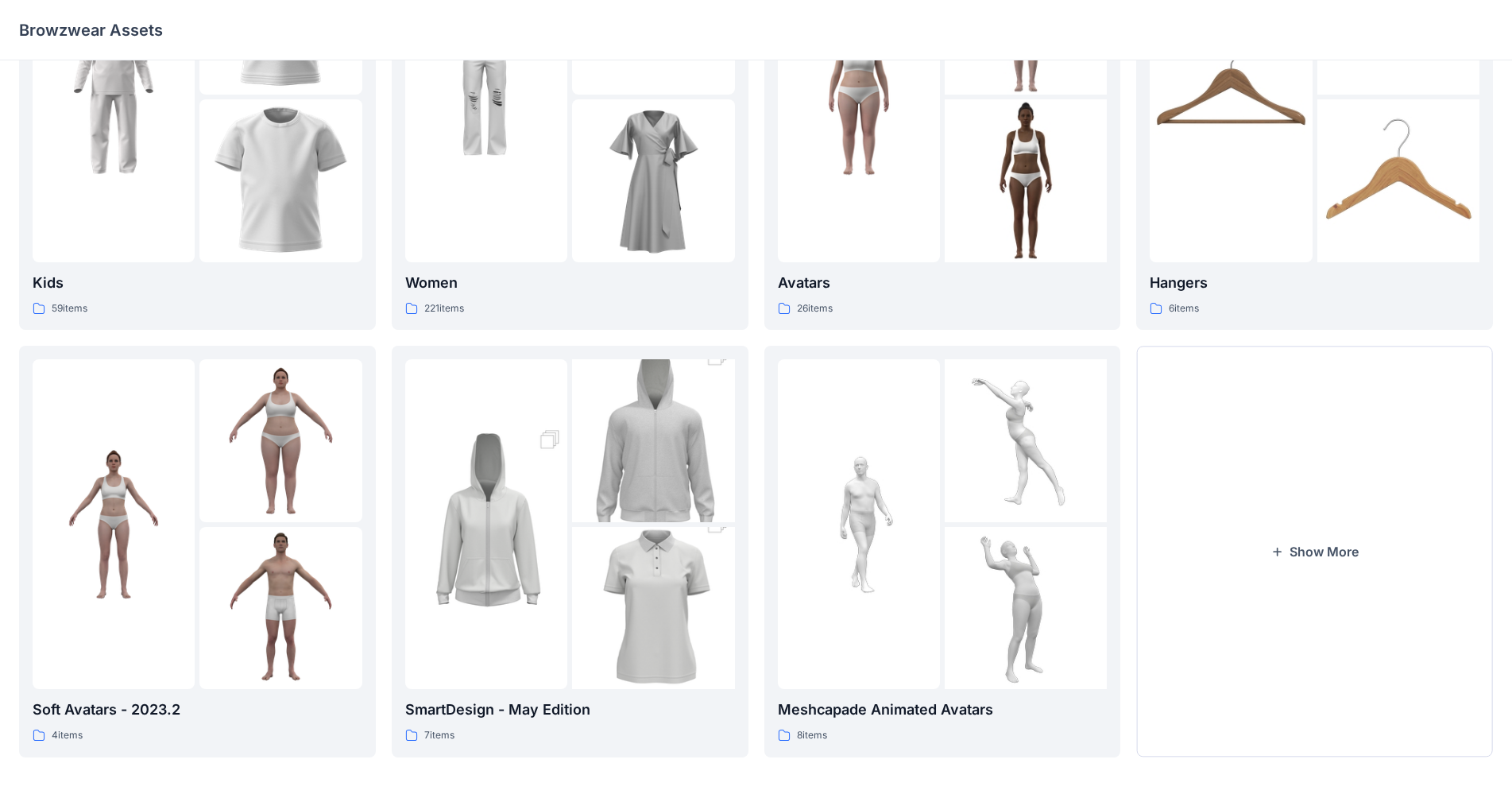
scroll to position [160, 0]
click at [1303, 541] on button "Show More" at bounding box center [1315, 551] width 357 height 411
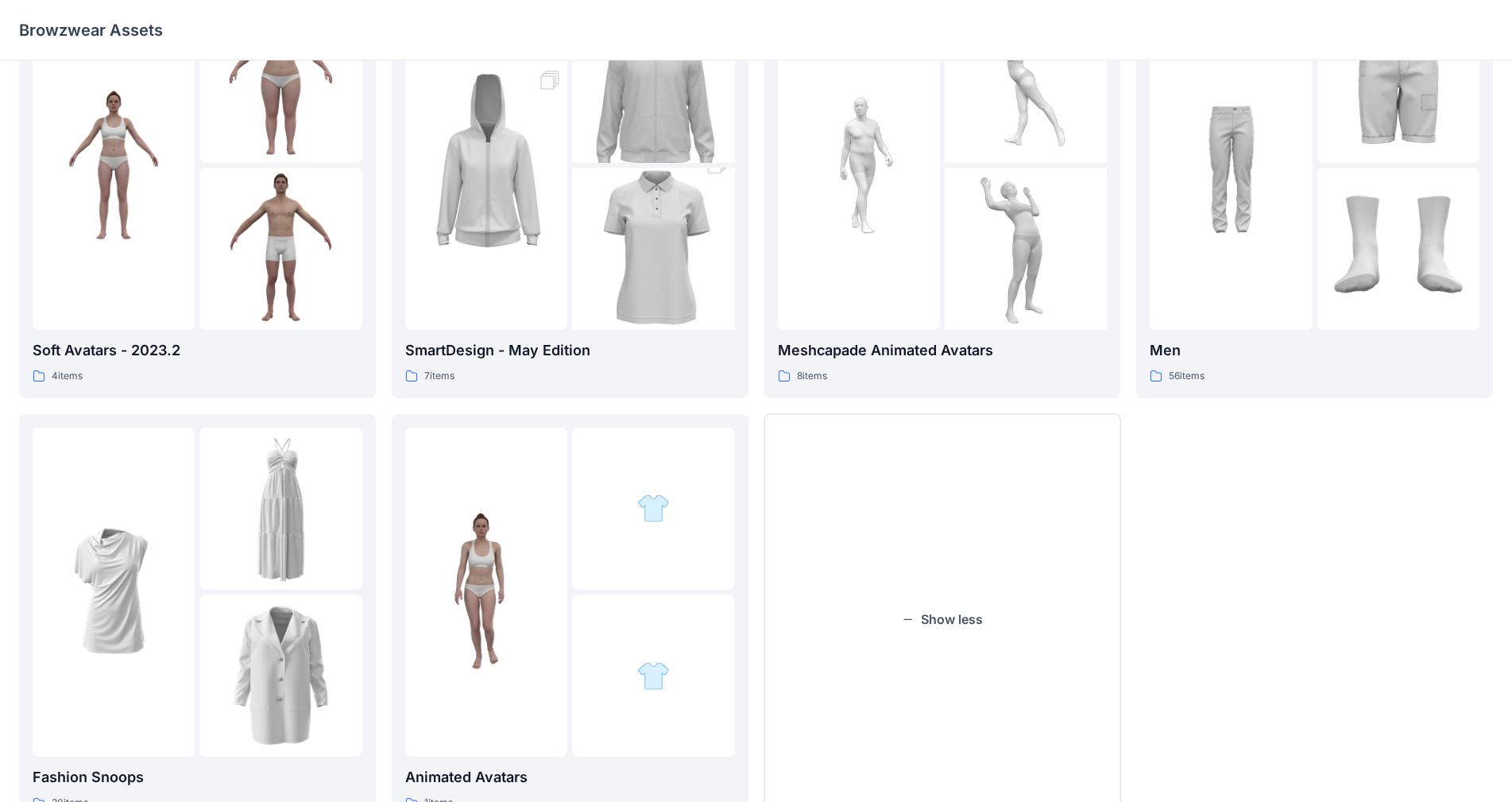
scroll to position [349, 0]
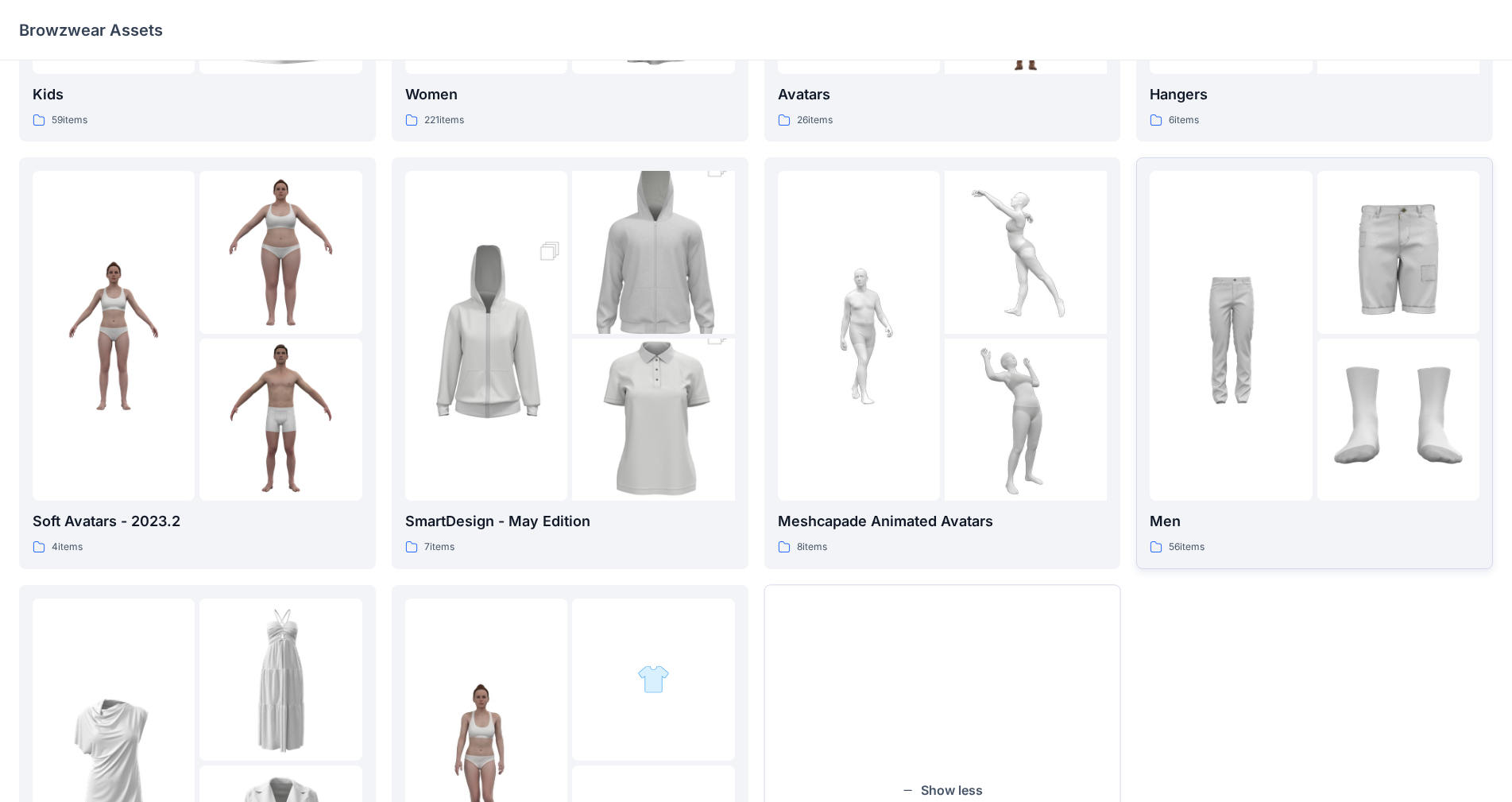
click at [1163, 522] on p "Men" at bounding box center [1315, 521] width 330 height 23
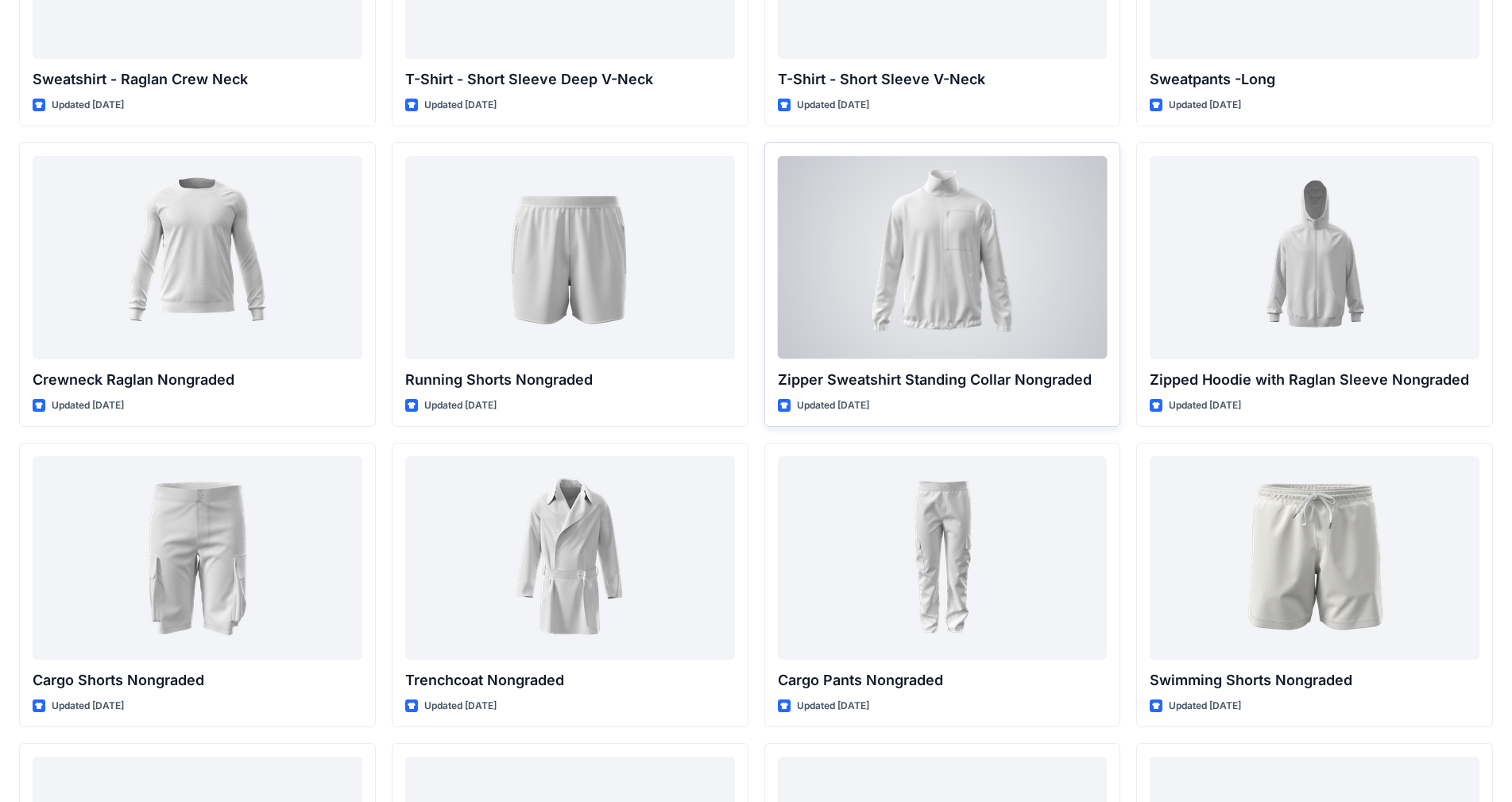
scroll to position [1457, 0]
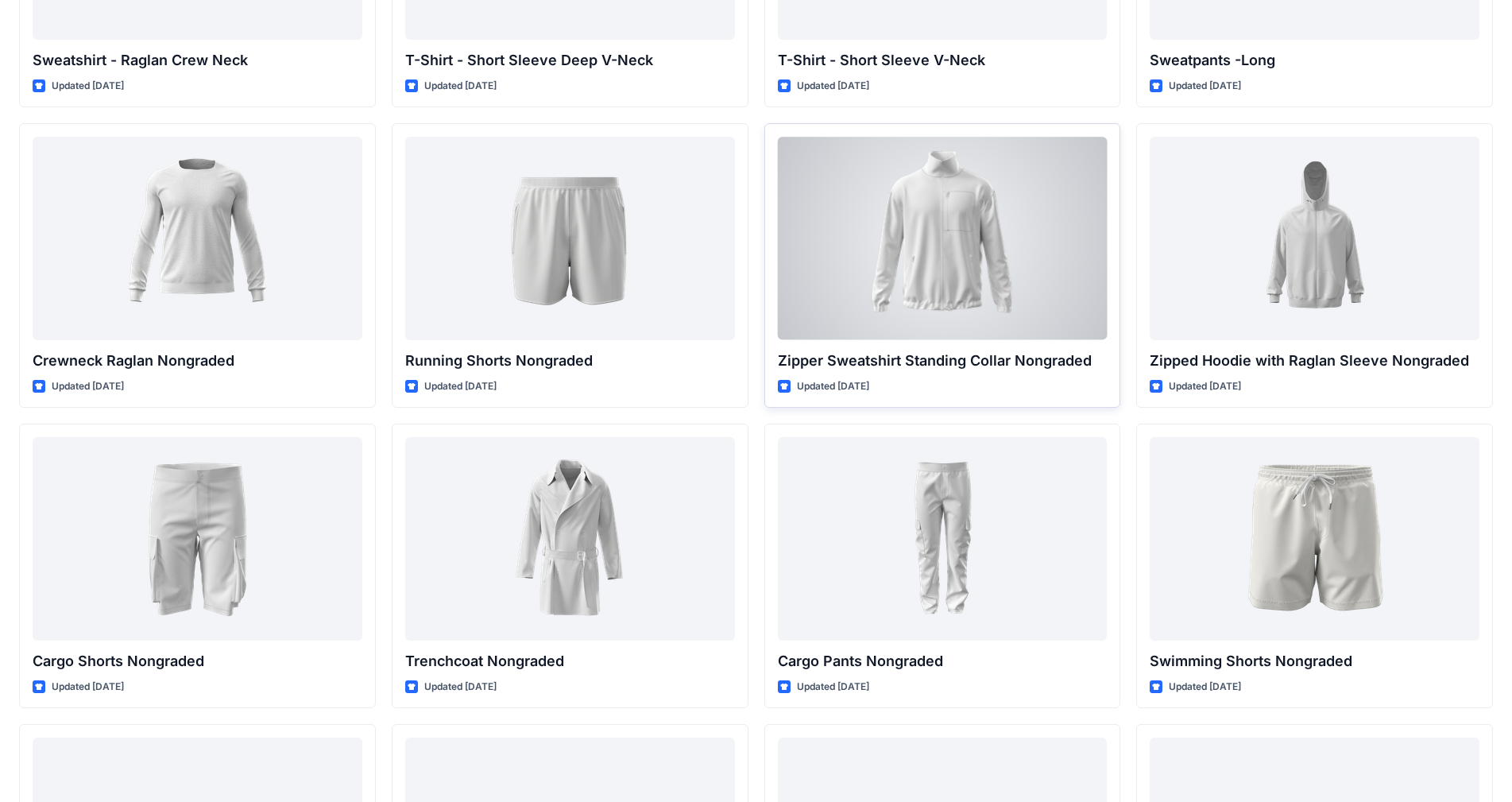
click at [915, 245] on div at bounding box center [943, 238] width 330 height 203
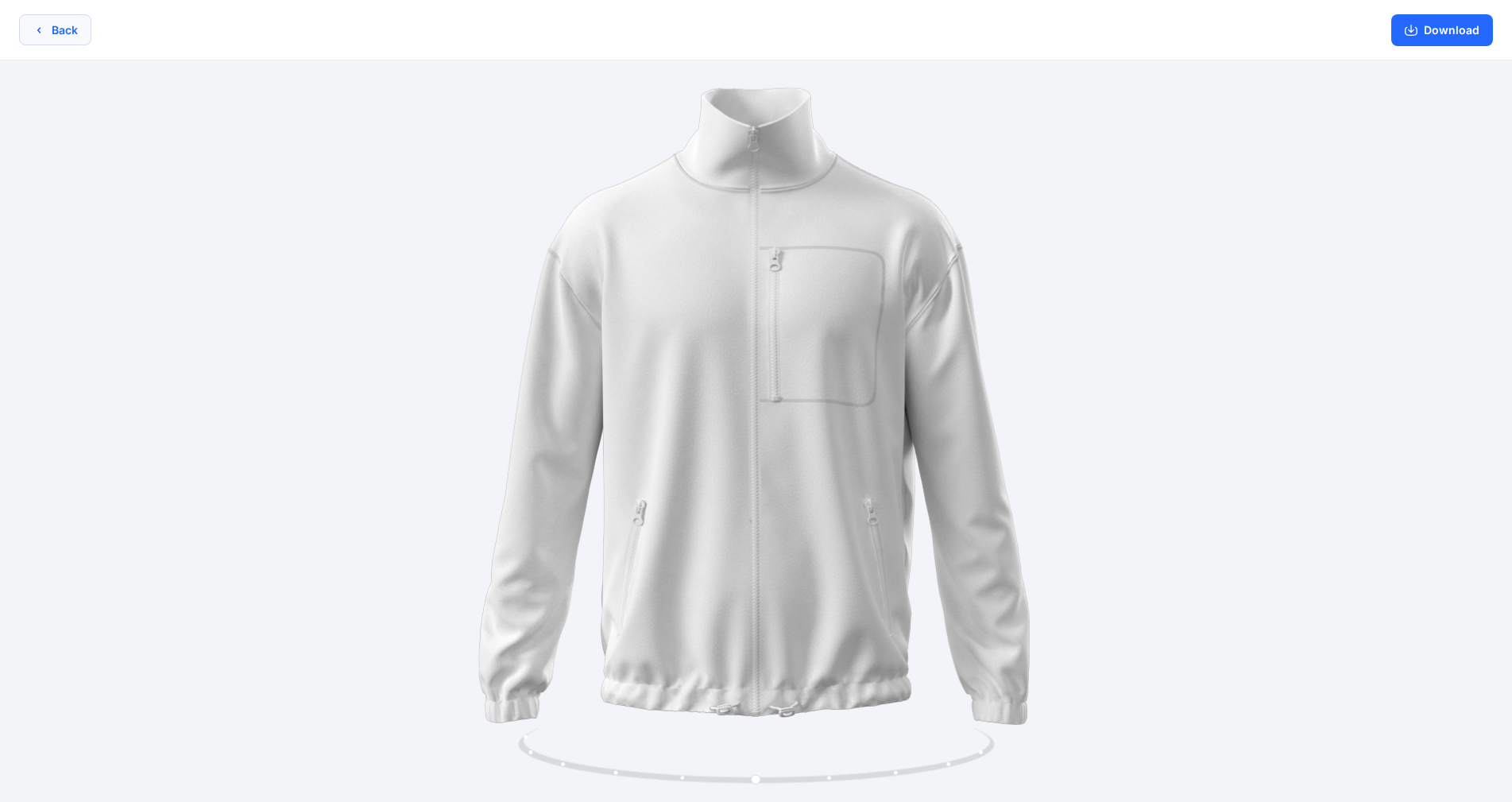
click at [59, 29] on button "Back" at bounding box center [55, 30] width 72 height 31
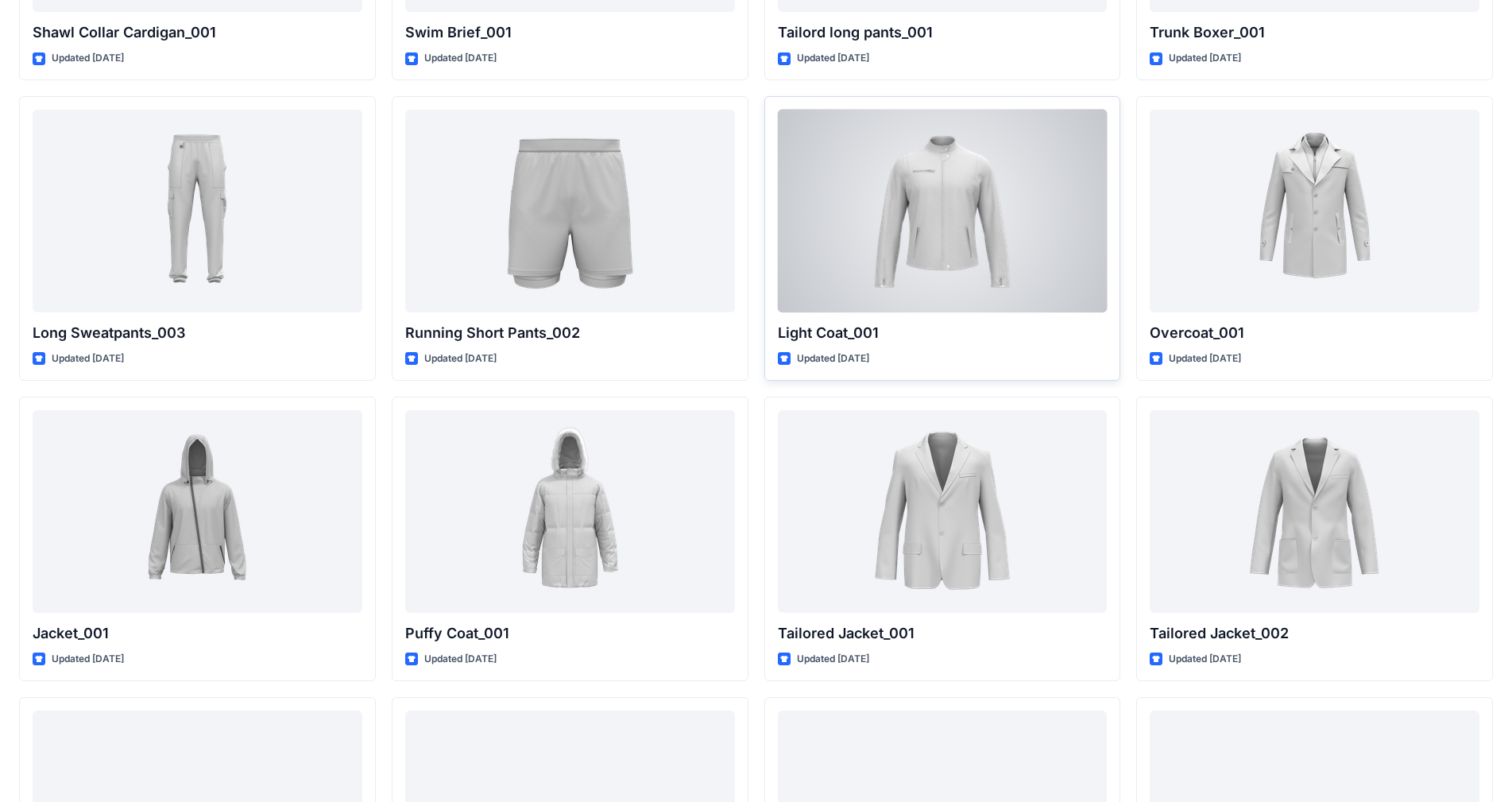
scroll to position [3246, 0]
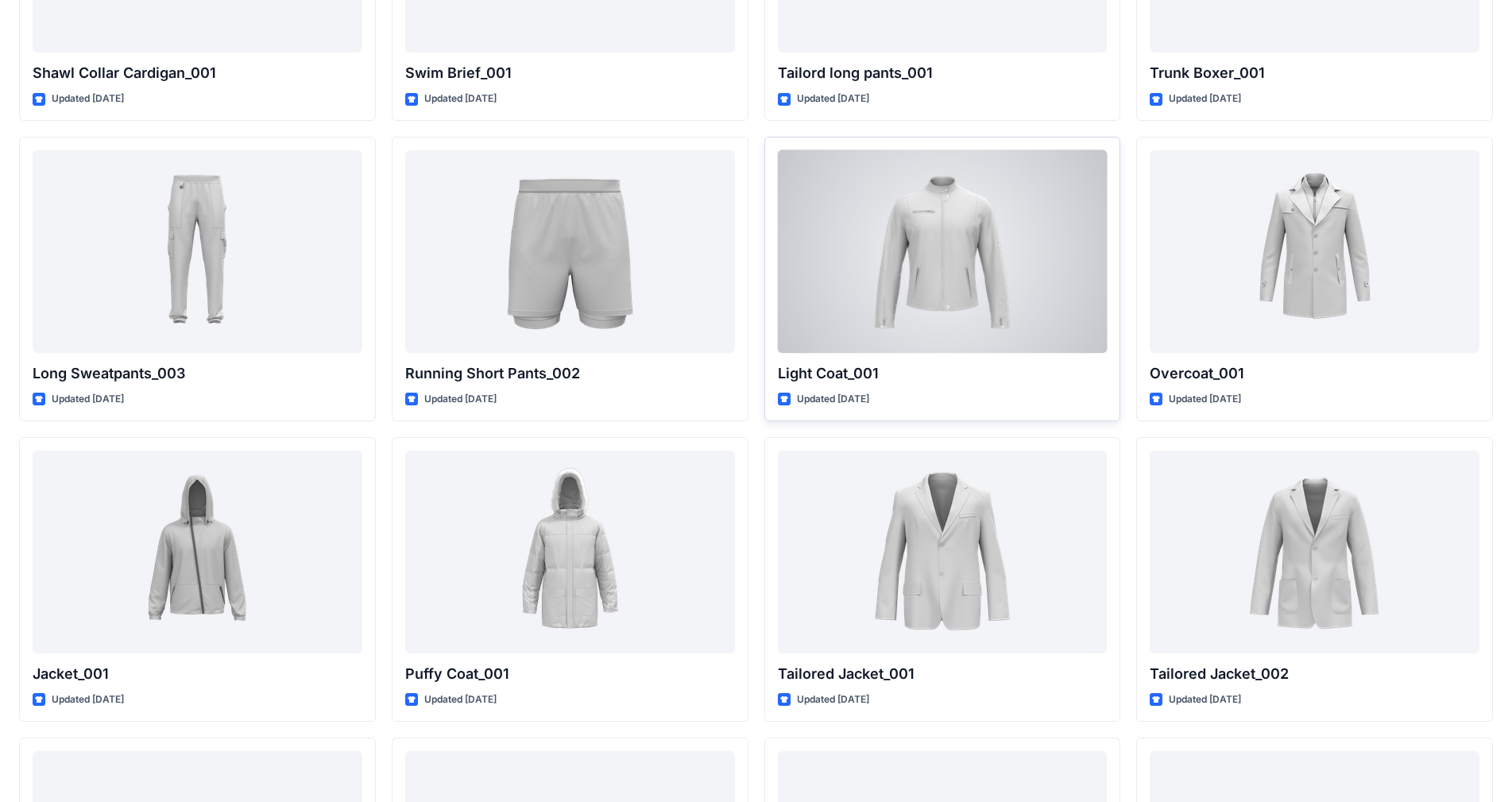
click at [885, 298] on div at bounding box center [943, 251] width 330 height 203
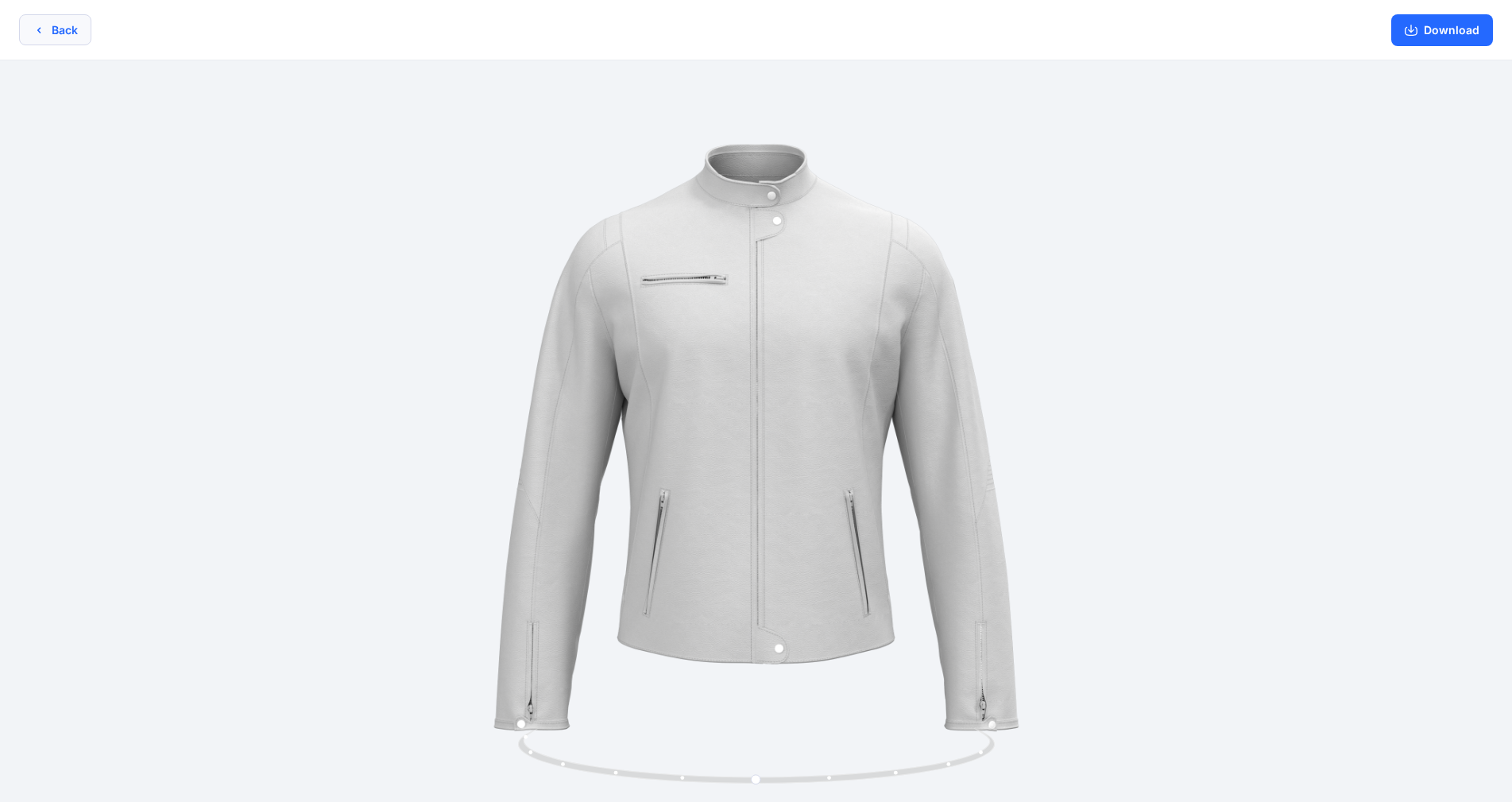
click at [33, 32] on icon "button" at bounding box center [39, 30] width 13 height 13
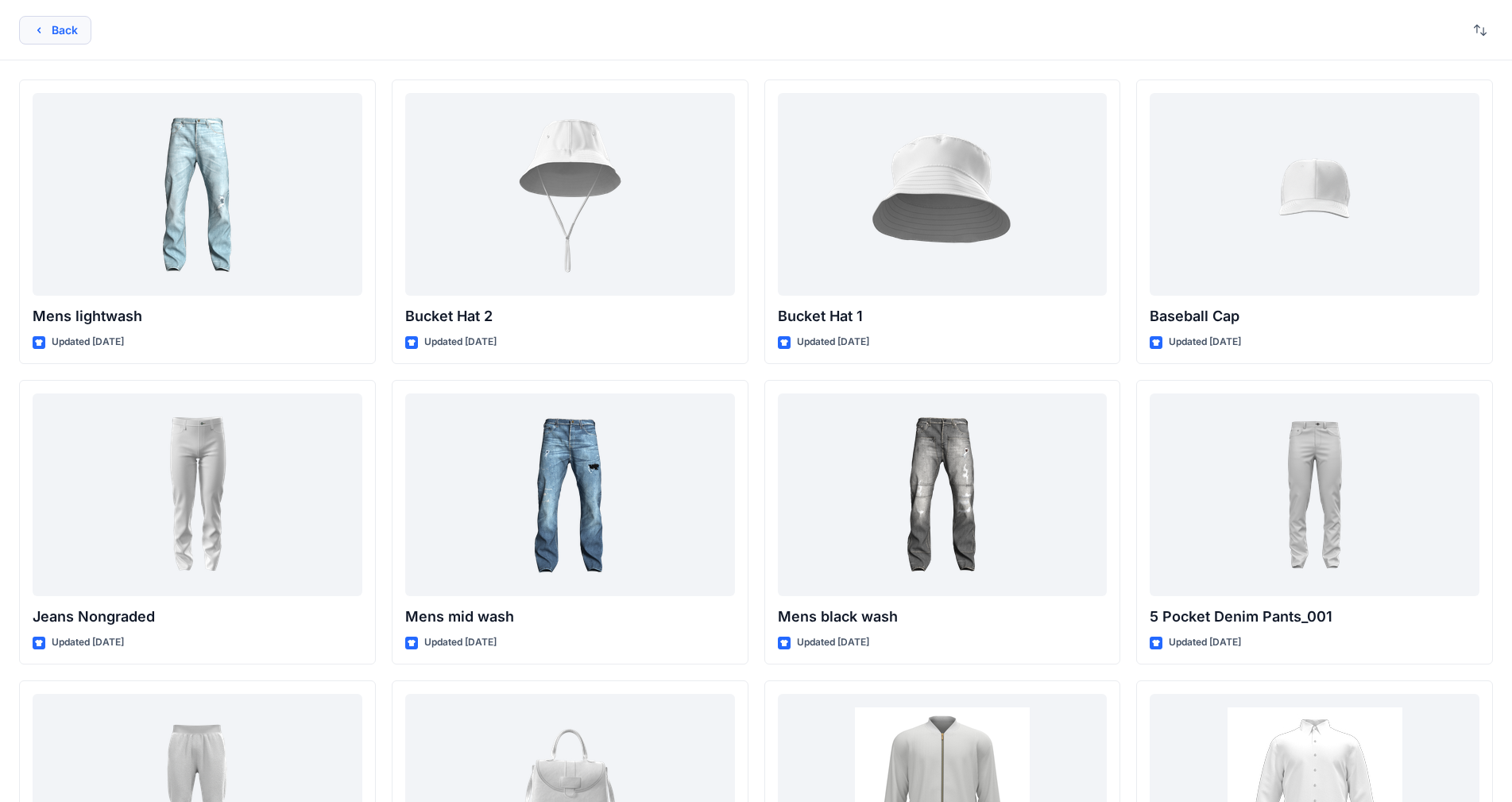
click at [24, 32] on button "Back" at bounding box center [55, 31] width 72 height 29
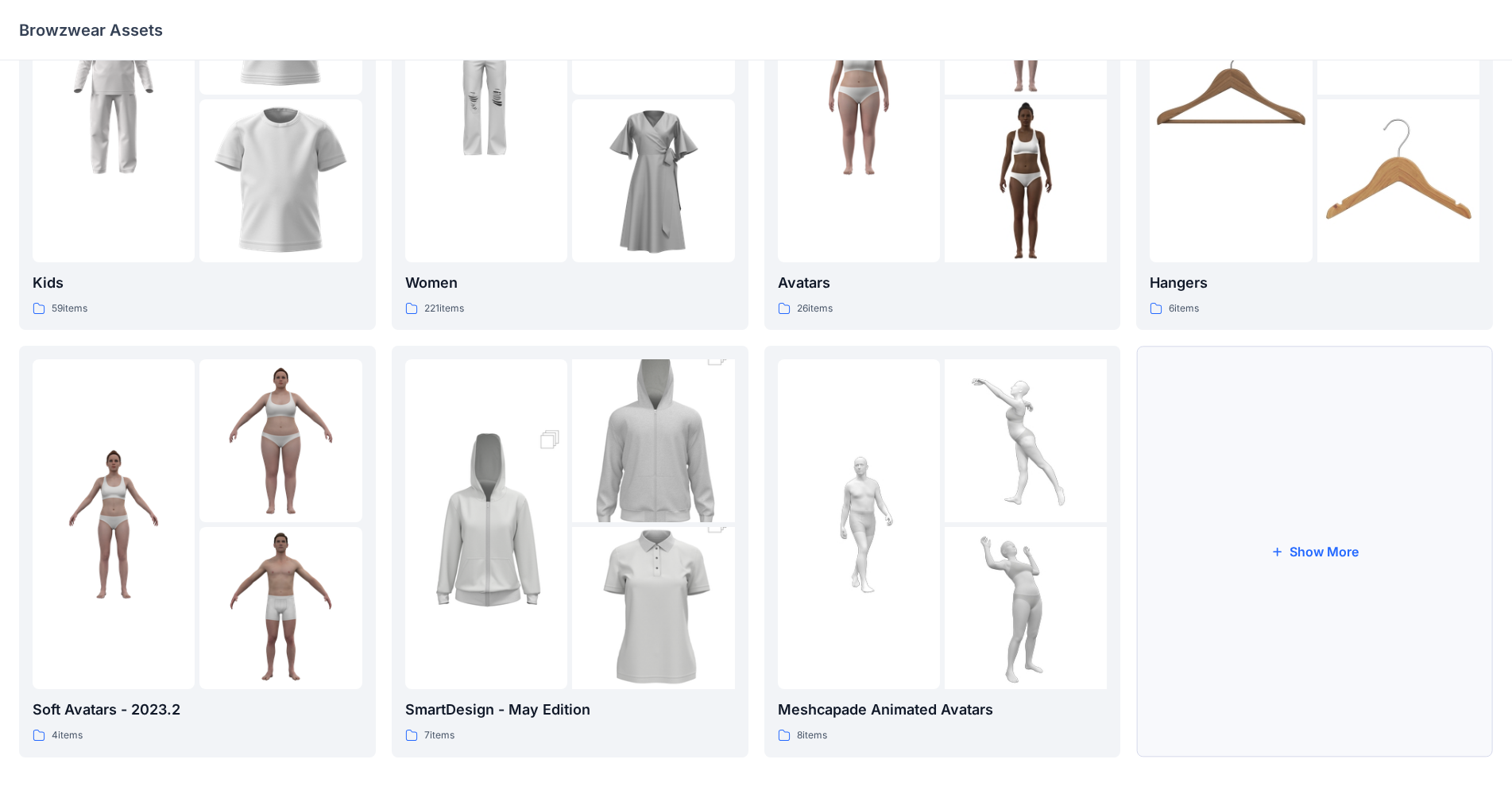
click at [1251, 497] on button "Show More" at bounding box center [1315, 551] width 357 height 411
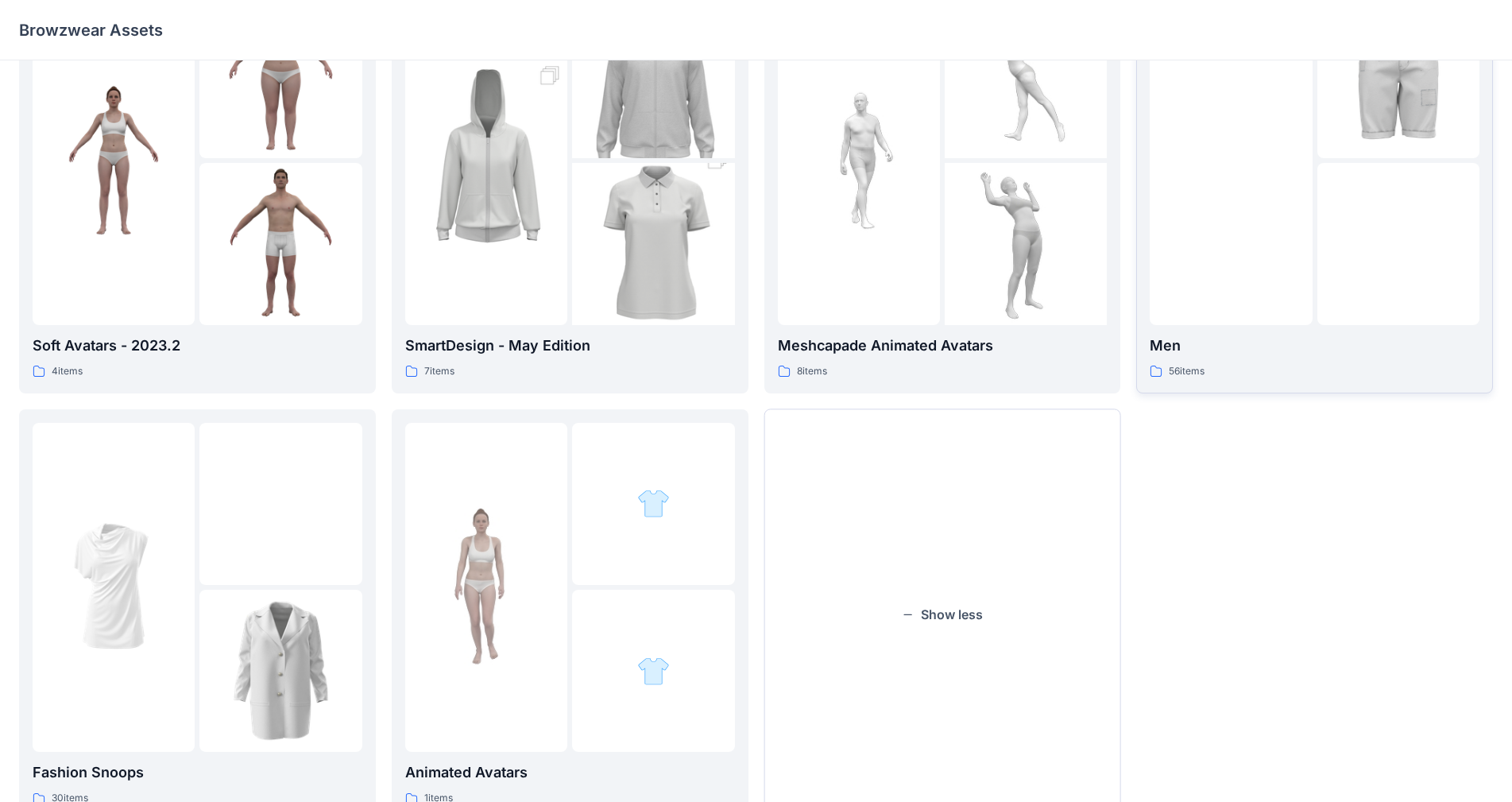
scroll to position [558, 0]
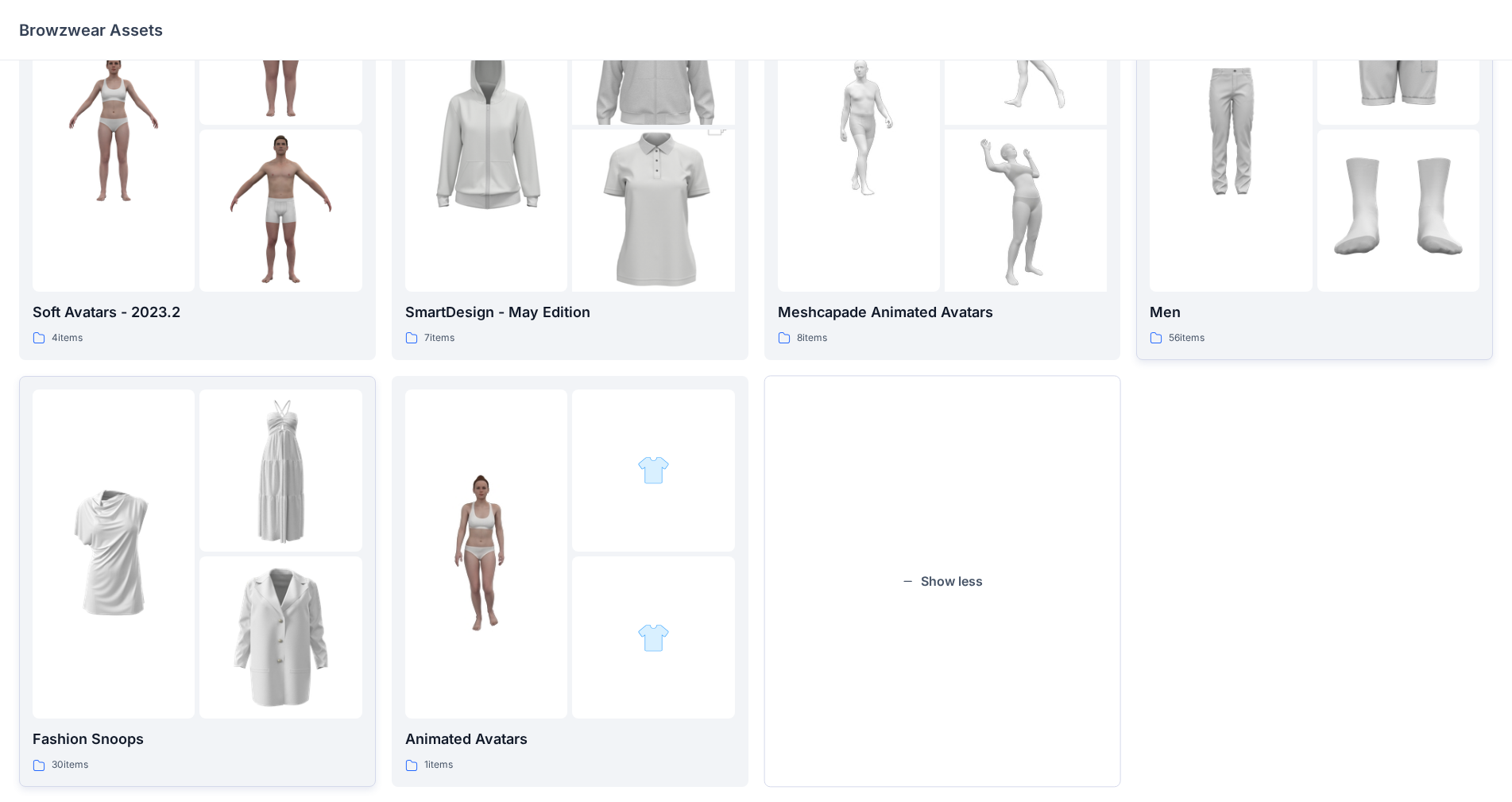
click at [220, 605] on img at bounding box center [280, 637] width 162 height 162
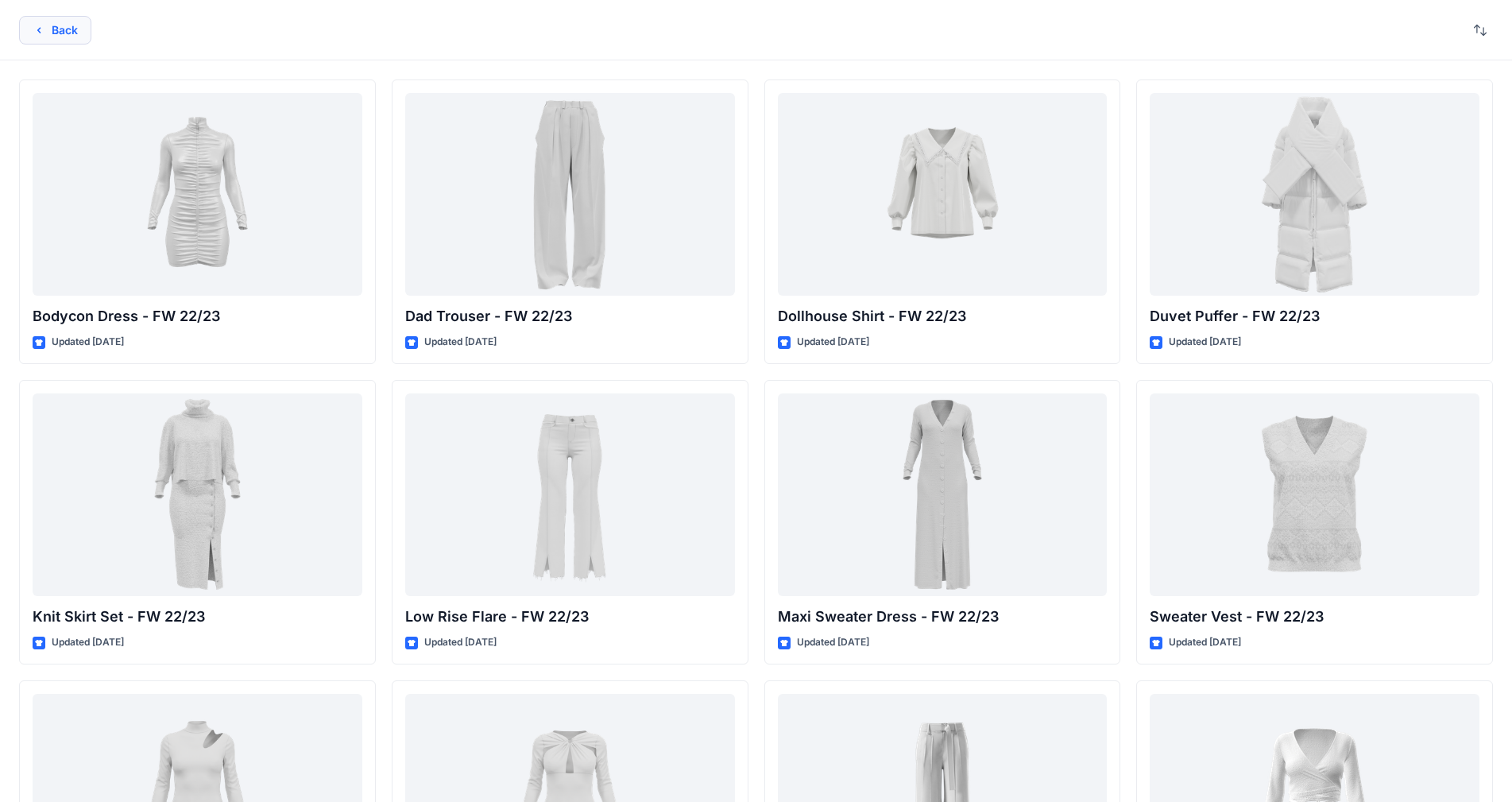
click at [38, 25] on icon "button" at bounding box center [39, 30] width 13 height 13
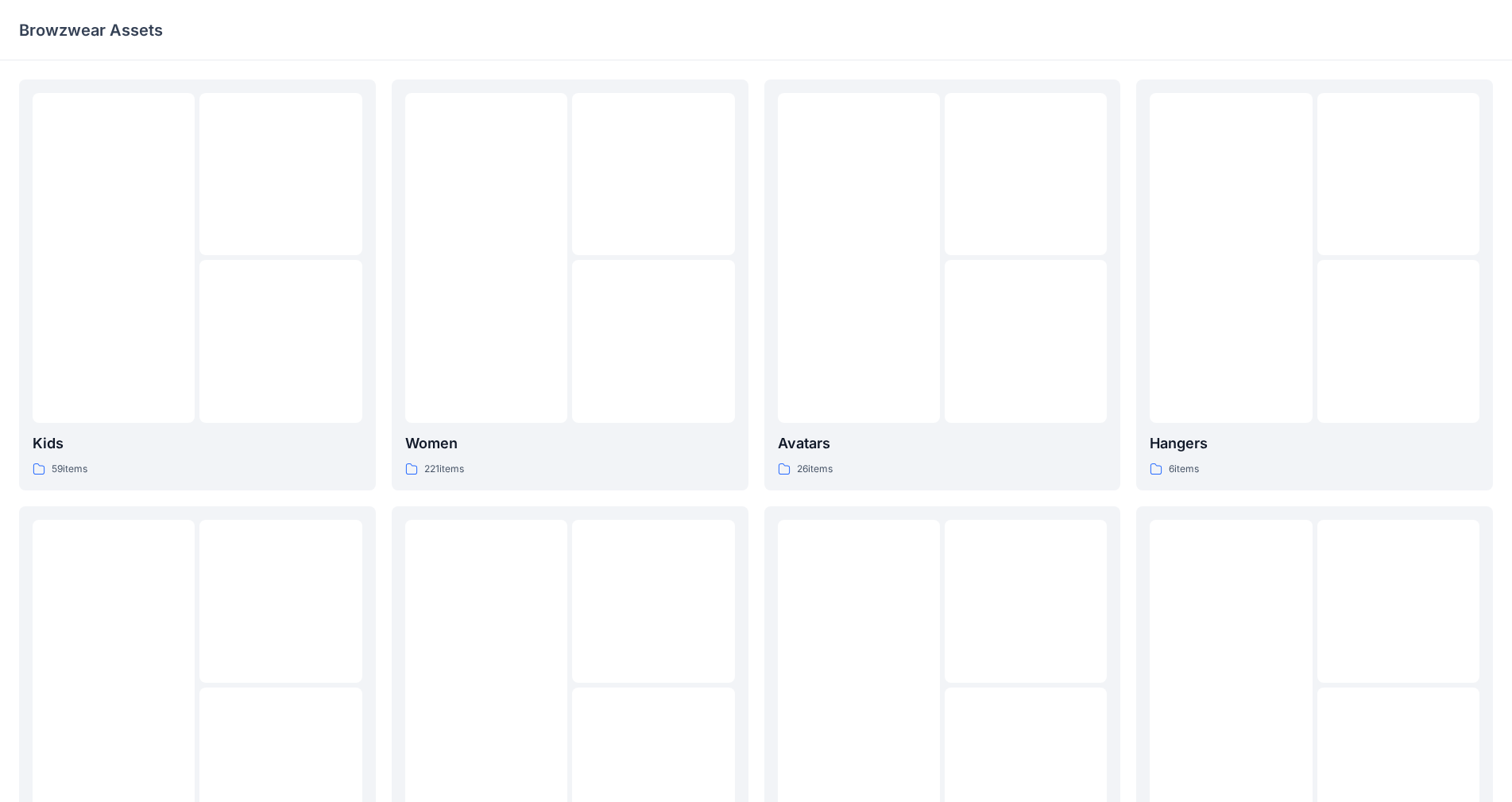
scroll to position [558, 0]
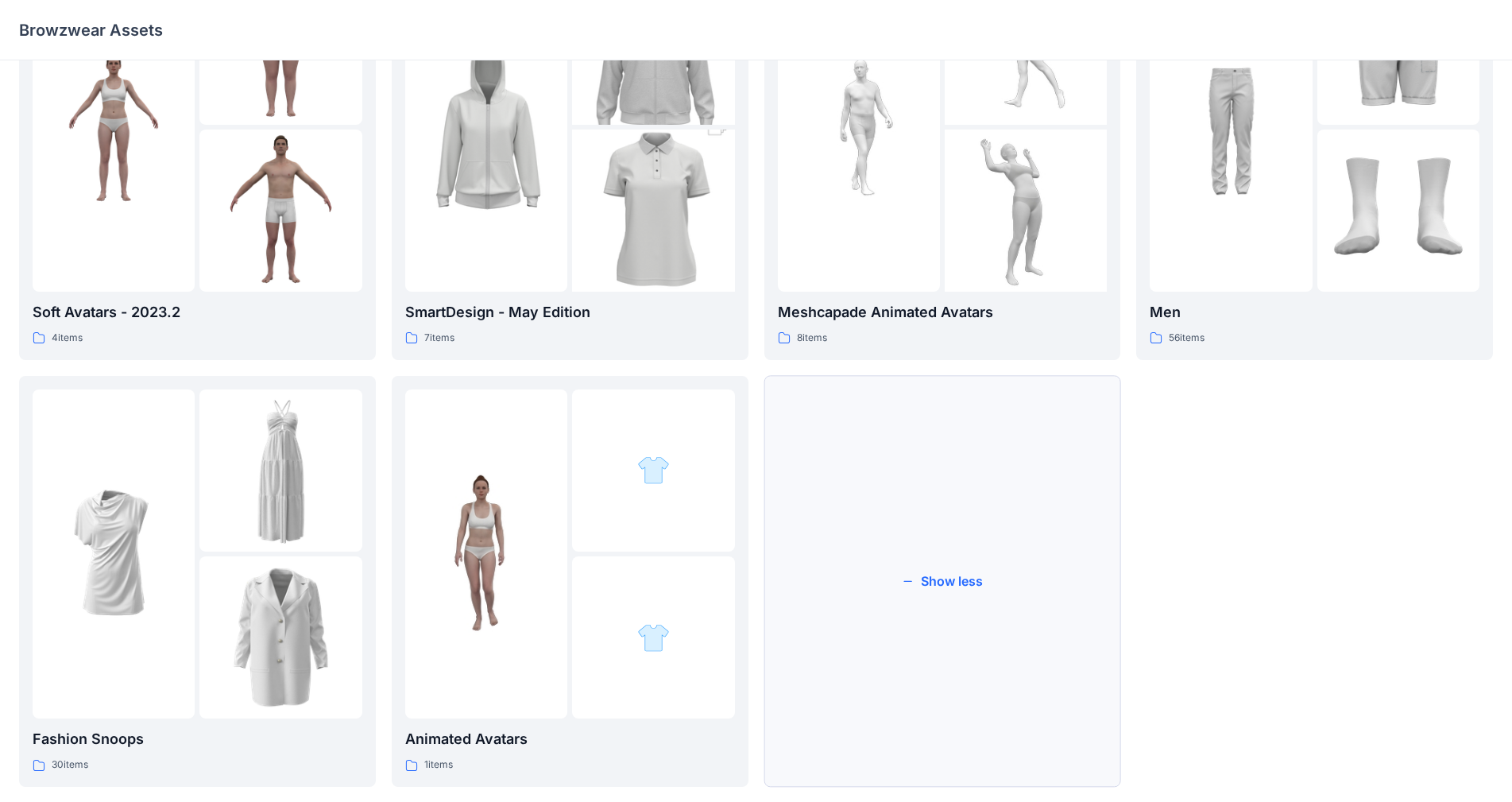
click at [968, 568] on button "Show less" at bounding box center [943, 581] width 357 height 411
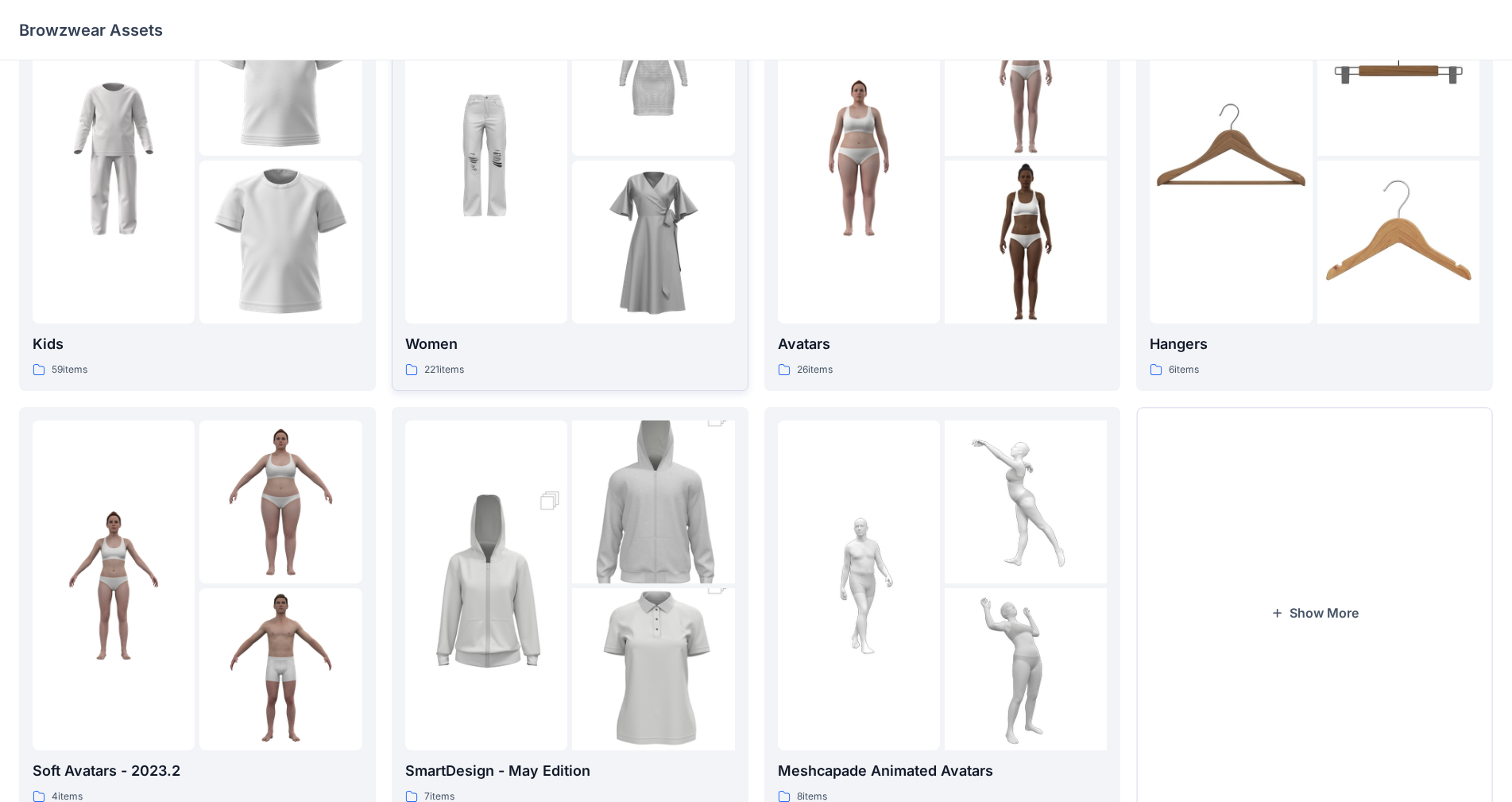
scroll to position [159, 0]
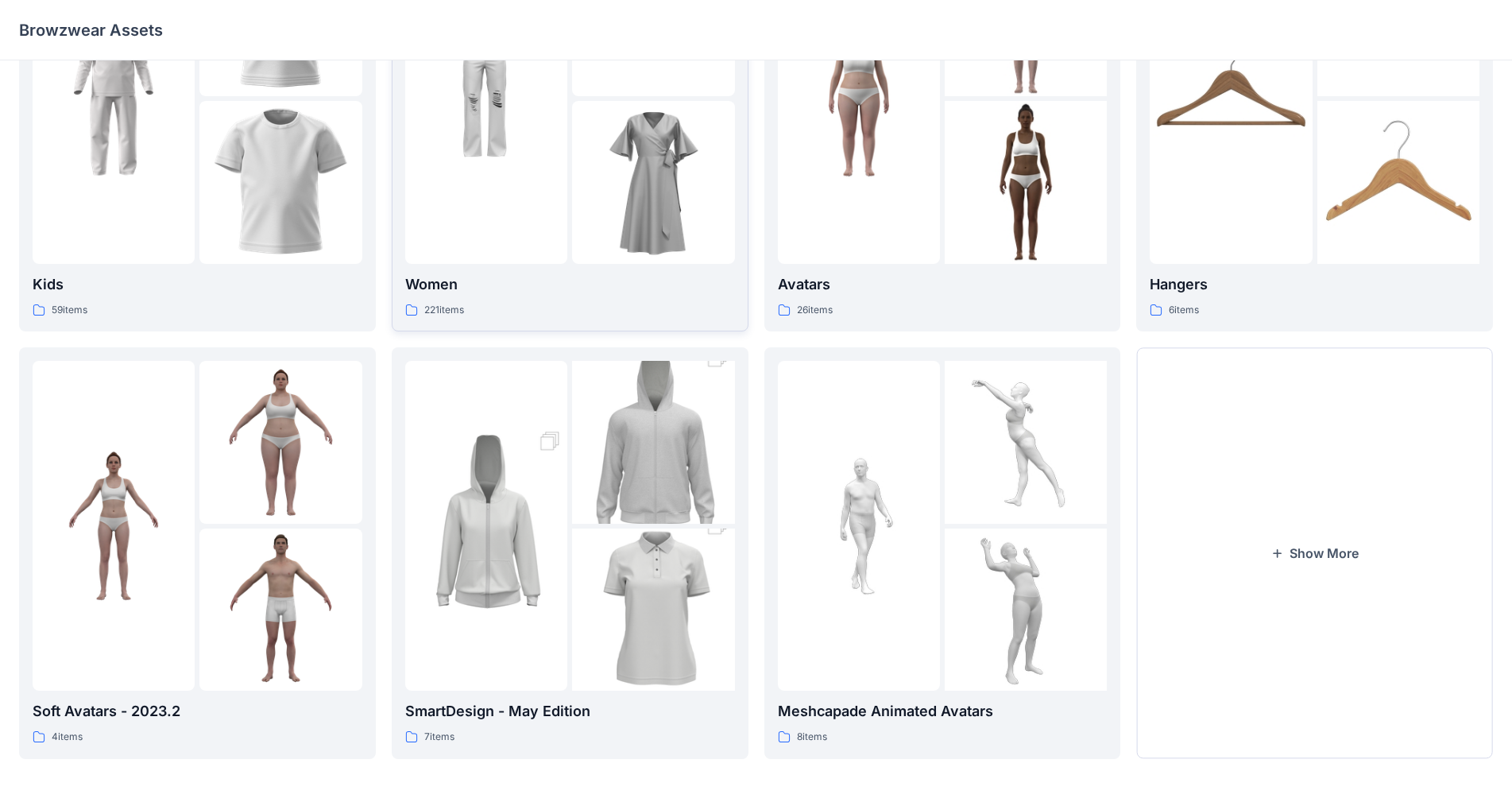
click at [542, 269] on div "Women 221 items" at bounding box center [570, 126] width 330 height 384
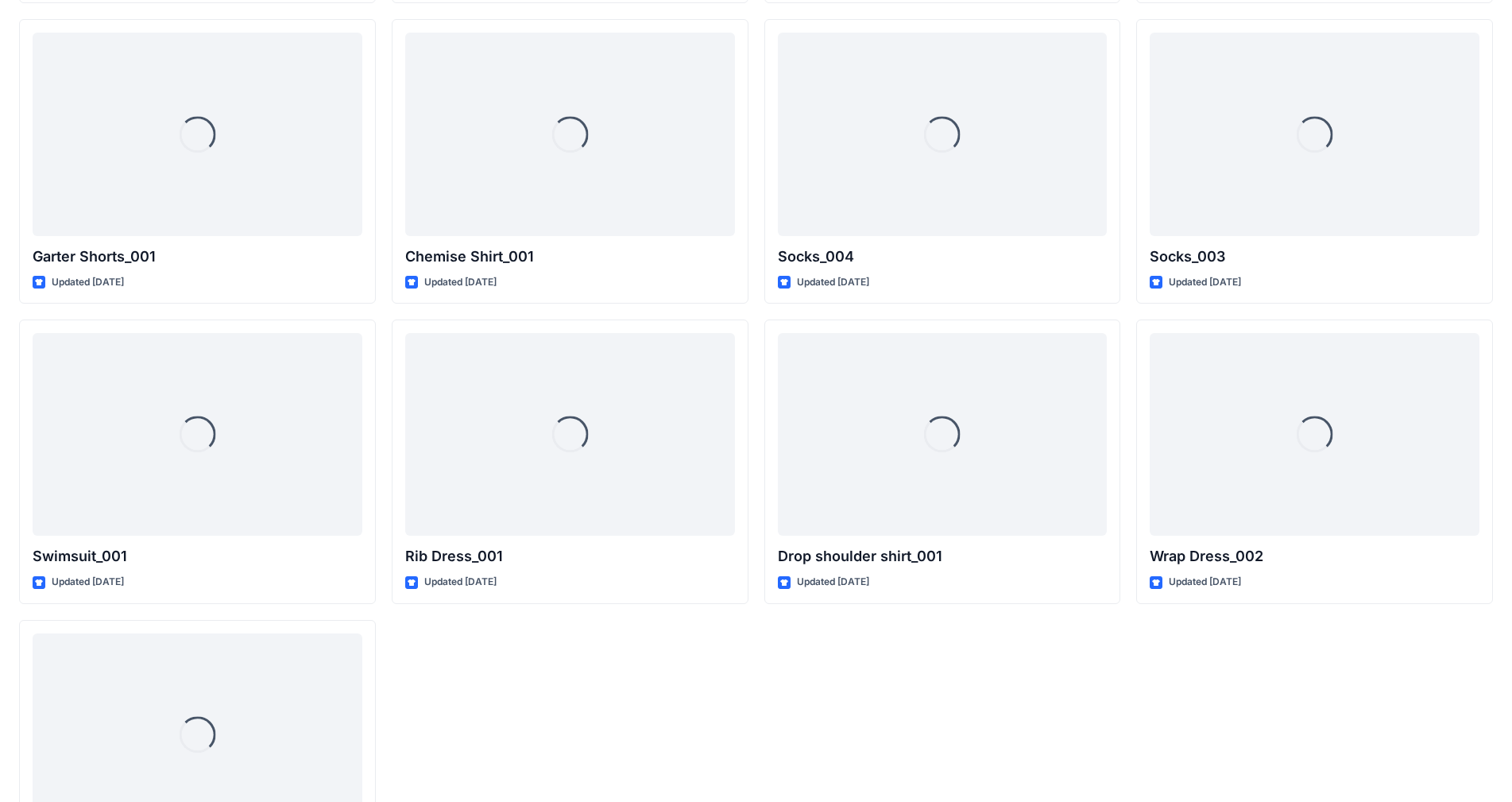
scroll to position [16097, 0]
